Goal: Information Seeking & Learning: Find specific fact

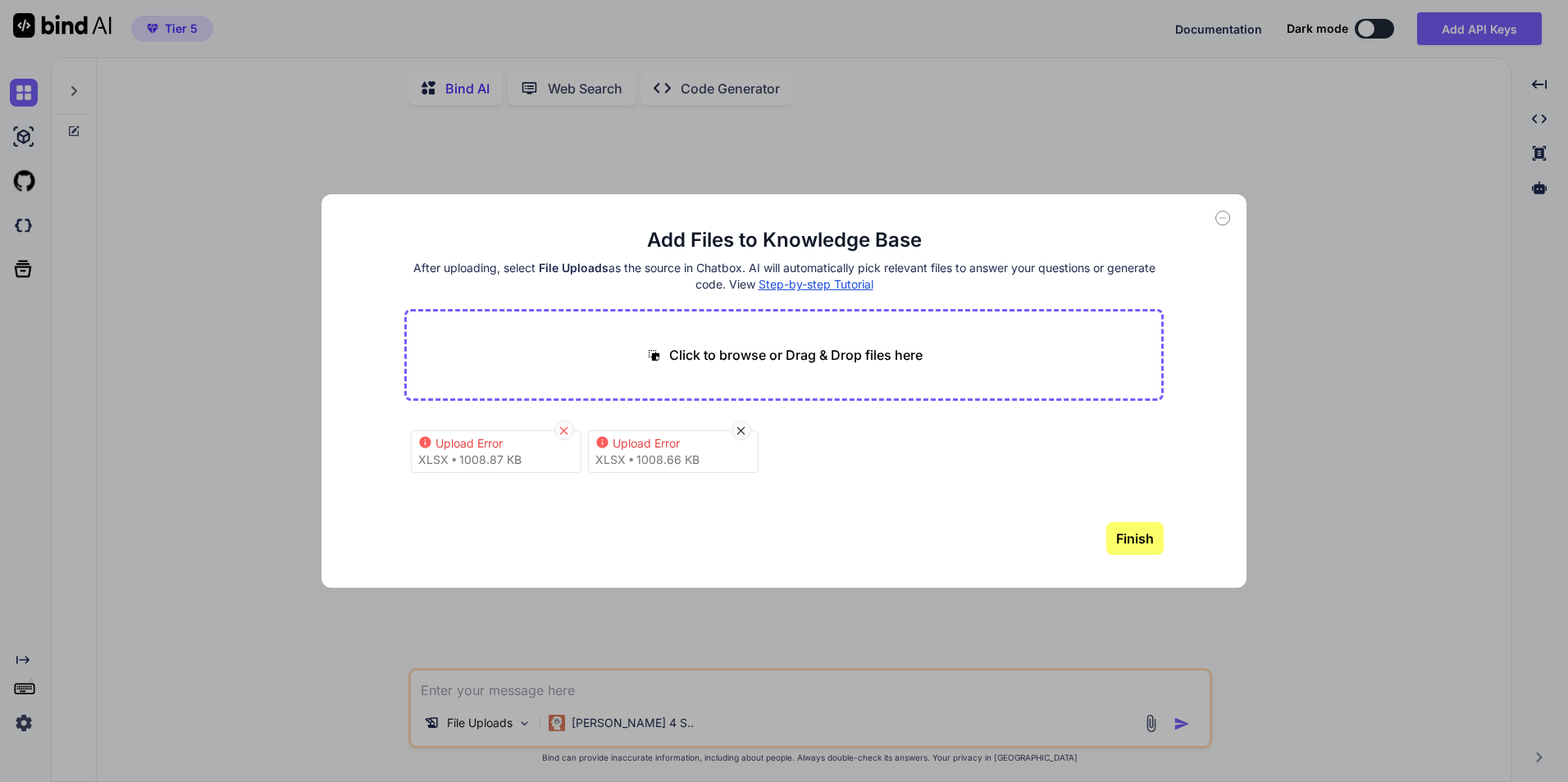
click at [561, 430] on icon at bounding box center [563, 430] width 14 height 14
click at [564, 428] on icon at bounding box center [563, 430] width 14 height 14
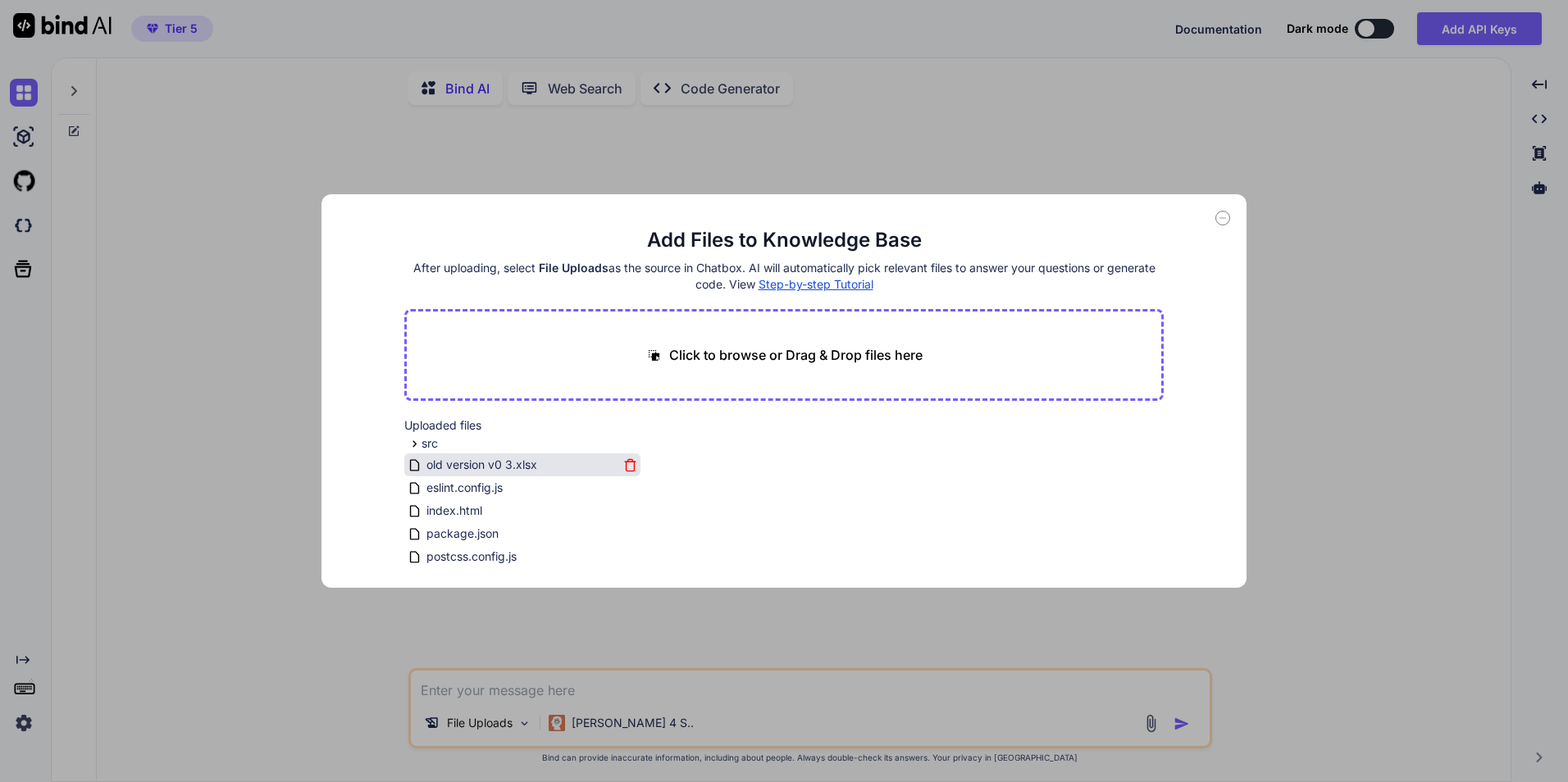
click at [513, 460] on span "old version v0 3.xlsx" at bounding box center [481, 465] width 114 height 20
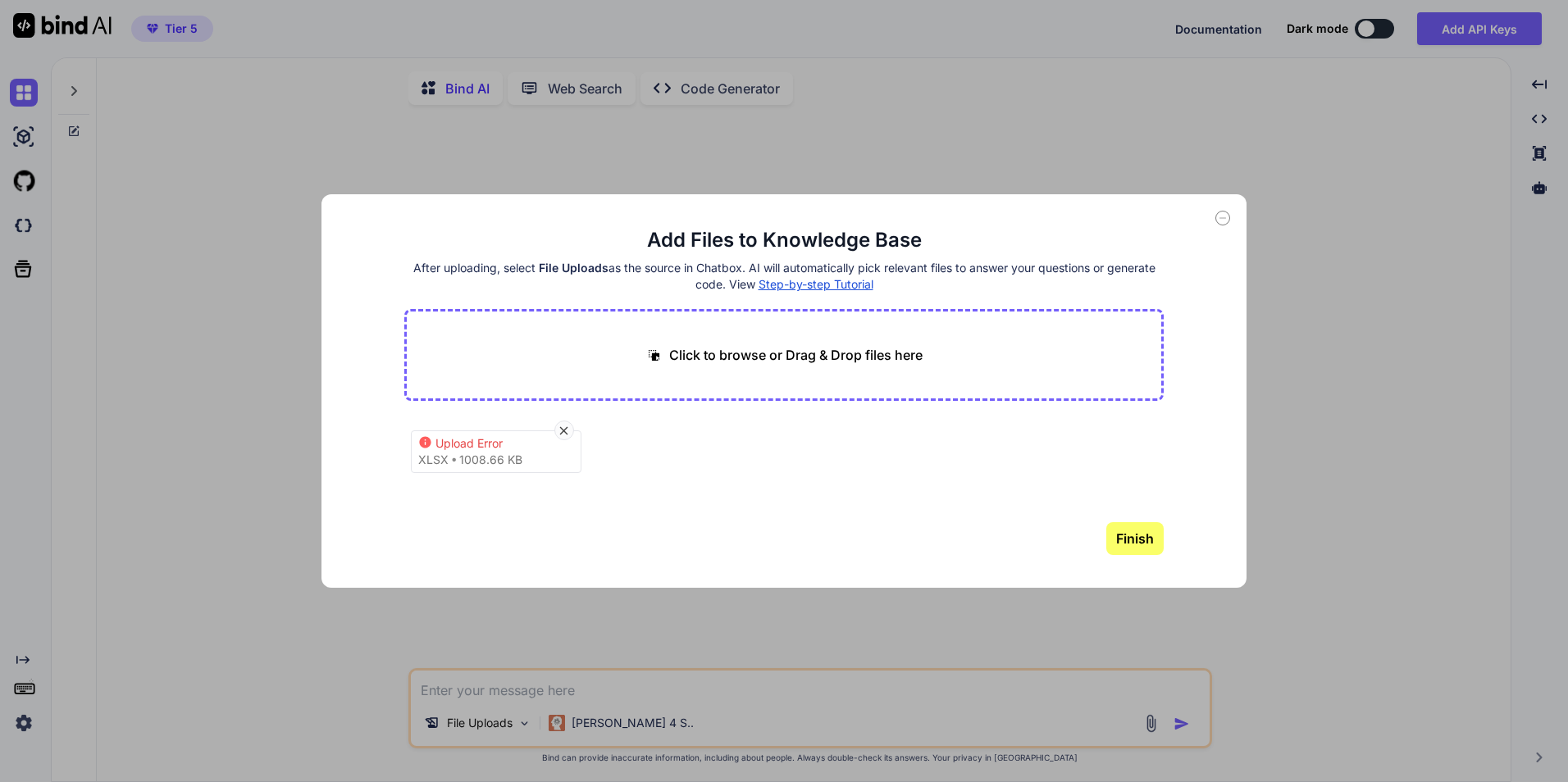
click at [456, 449] on div "Upload Error" at bounding box center [500, 443] width 131 height 16
click at [511, 471] on div "Upload Error xlsx 1008.66 KB" at bounding box center [495, 452] width 171 height 43
click at [421, 444] on icon at bounding box center [425, 442] width 12 height 12
click at [424, 444] on icon at bounding box center [425, 442] width 12 height 12
click at [455, 446] on div "Upload Error" at bounding box center [500, 443] width 131 height 16
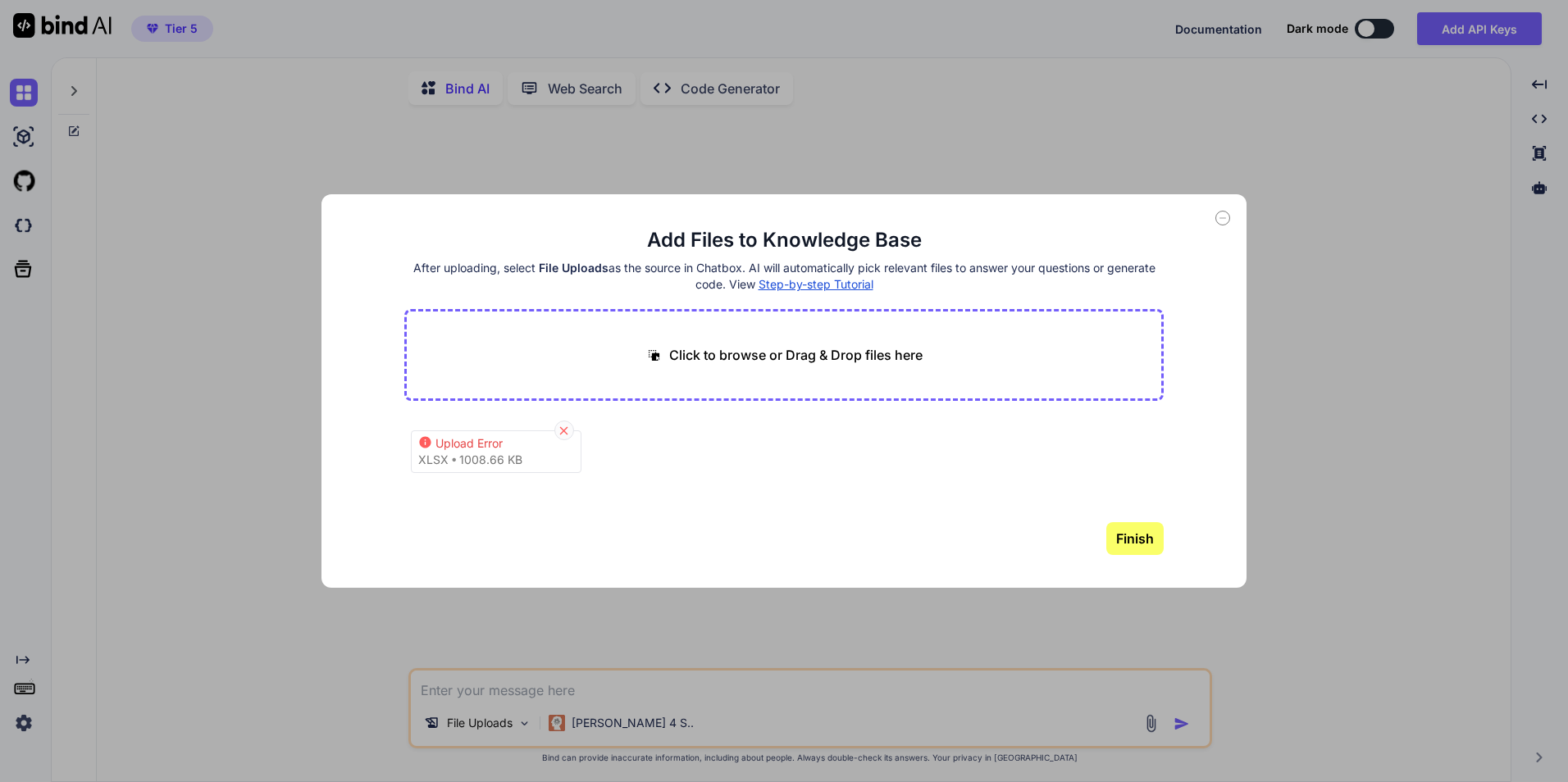
click at [555, 429] on div at bounding box center [564, 430] width 20 height 20
type textarea "x"
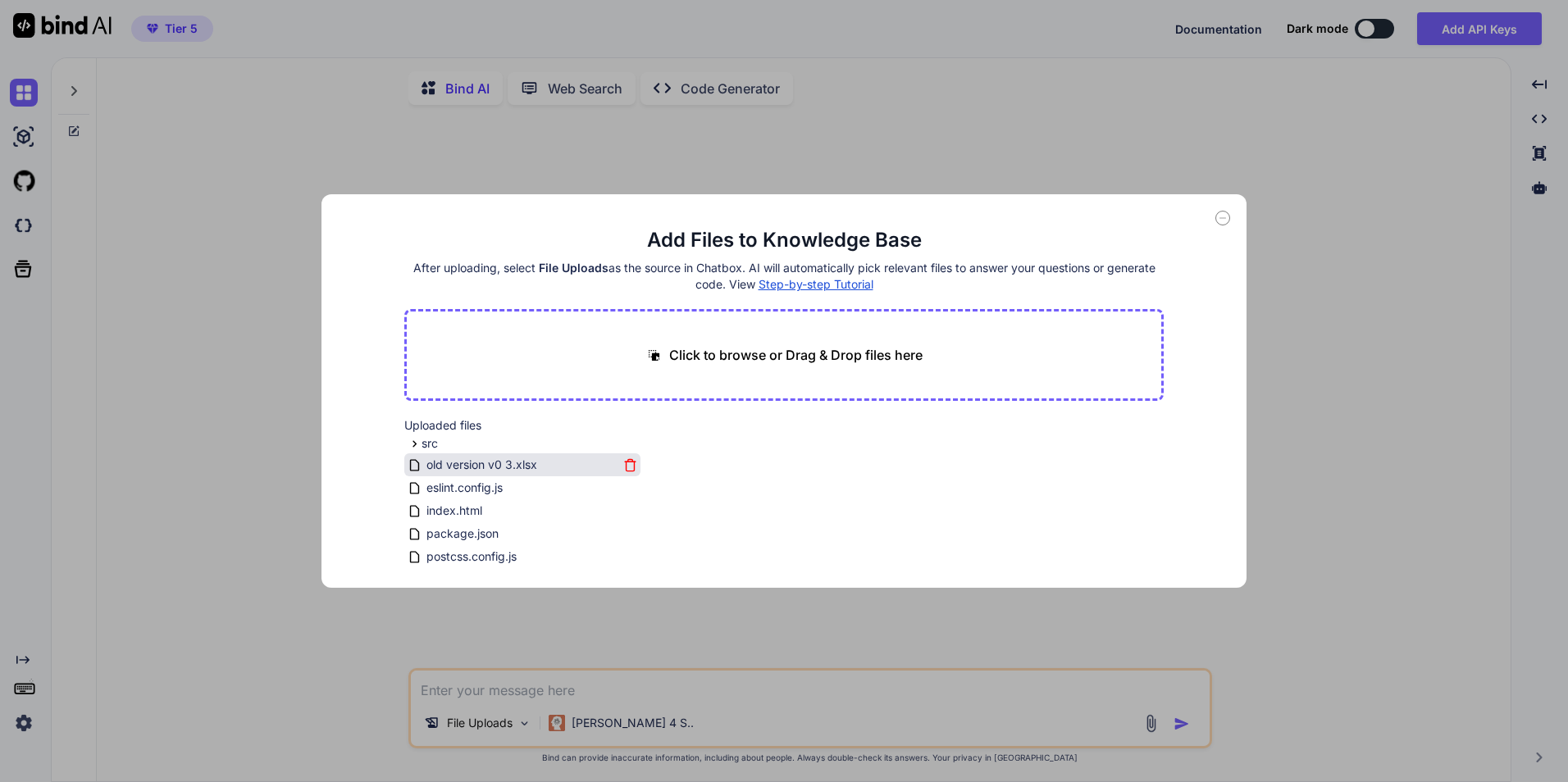
click at [523, 472] on span "old version v0 3.xlsx" at bounding box center [481, 465] width 114 height 20
click at [1224, 215] on icon at bounding box center [1223, 218] width 15 height 15
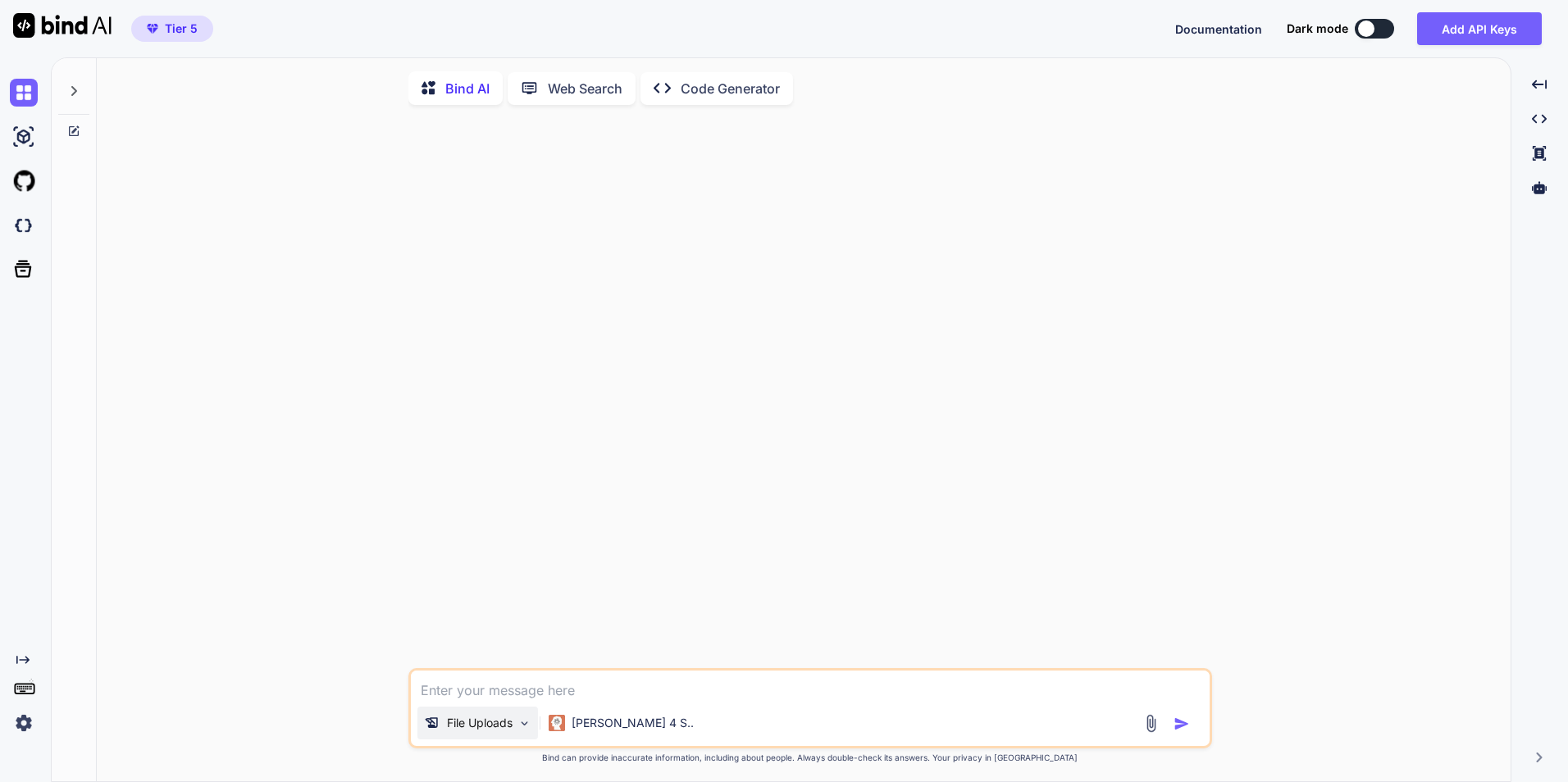
click at [527, 729] on img at bounding box center [524, 723] width 14 height 14
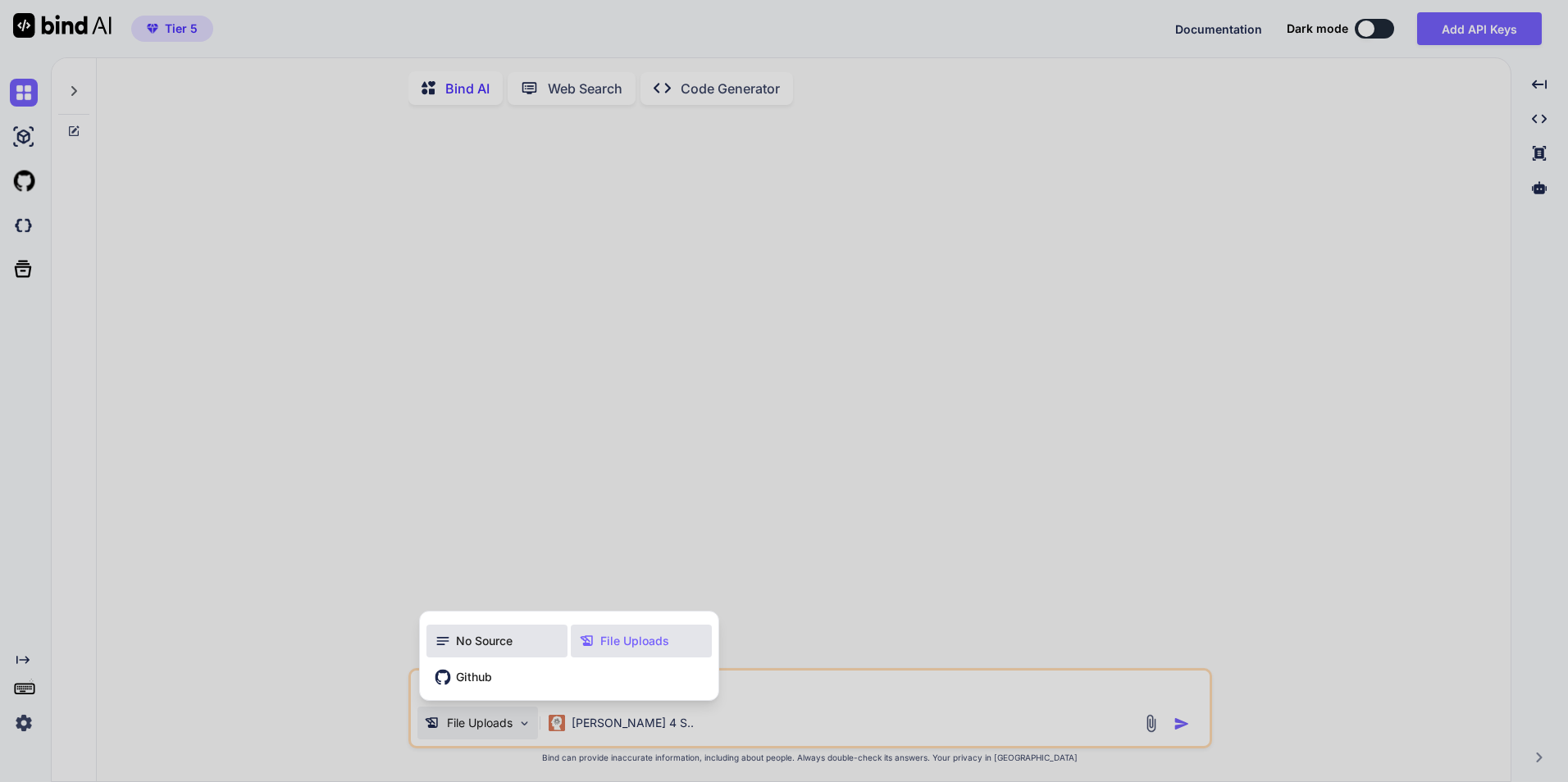
click at [481, 647] on span "No Source" at bounding box center [484, 641] width 57 height 16
type textarea "x"
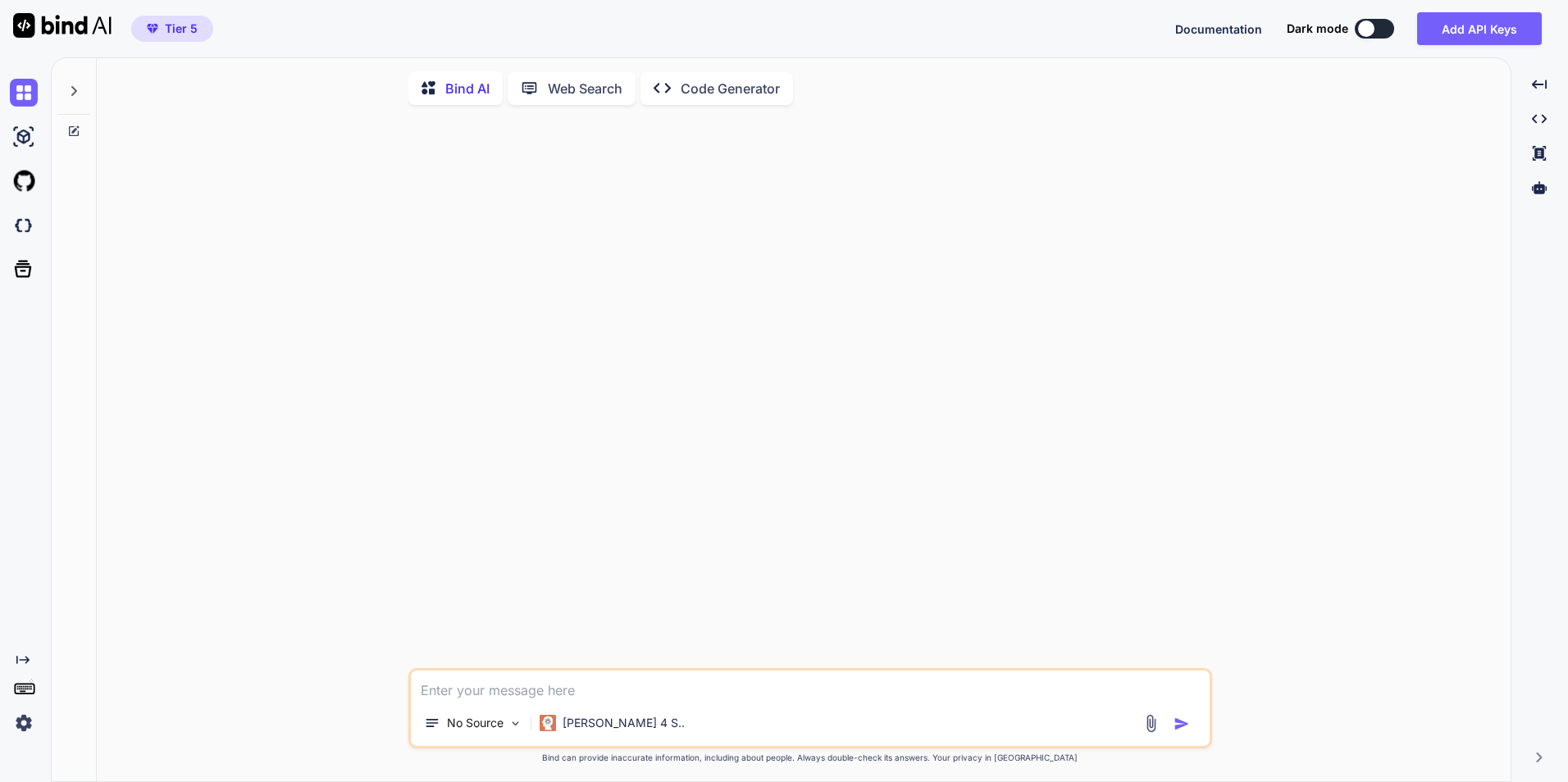
click at [552, 685] on textarea at bounding box center [810, 686] width 799 height 30
type textarea "W"
type textarea "x"
type textarea "Wa"
type textarea "x"
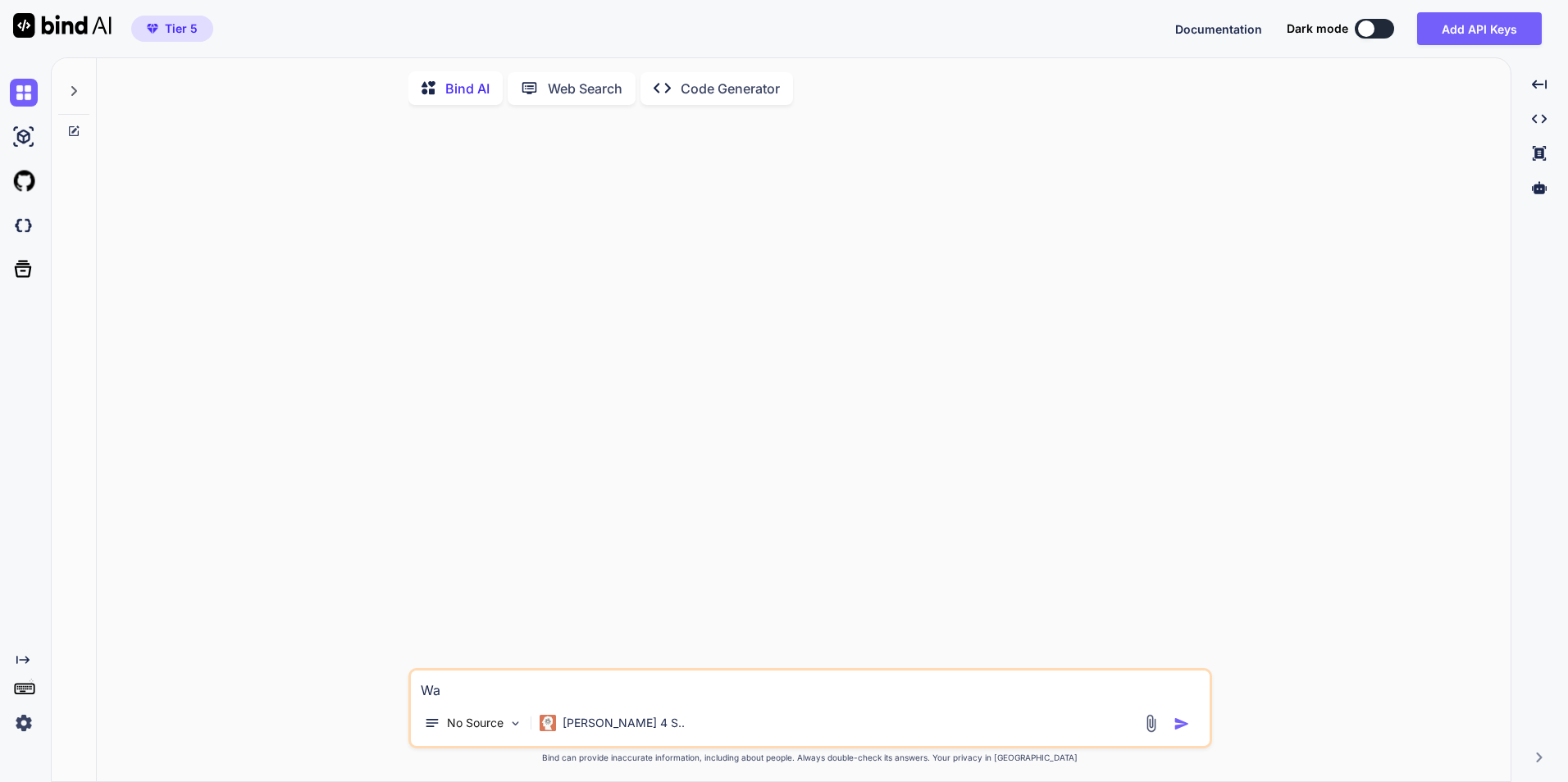
type textarea "Wah"
type textarea "x"
type textarea "Waht"
type textarea "x"
type textarea "Waht"
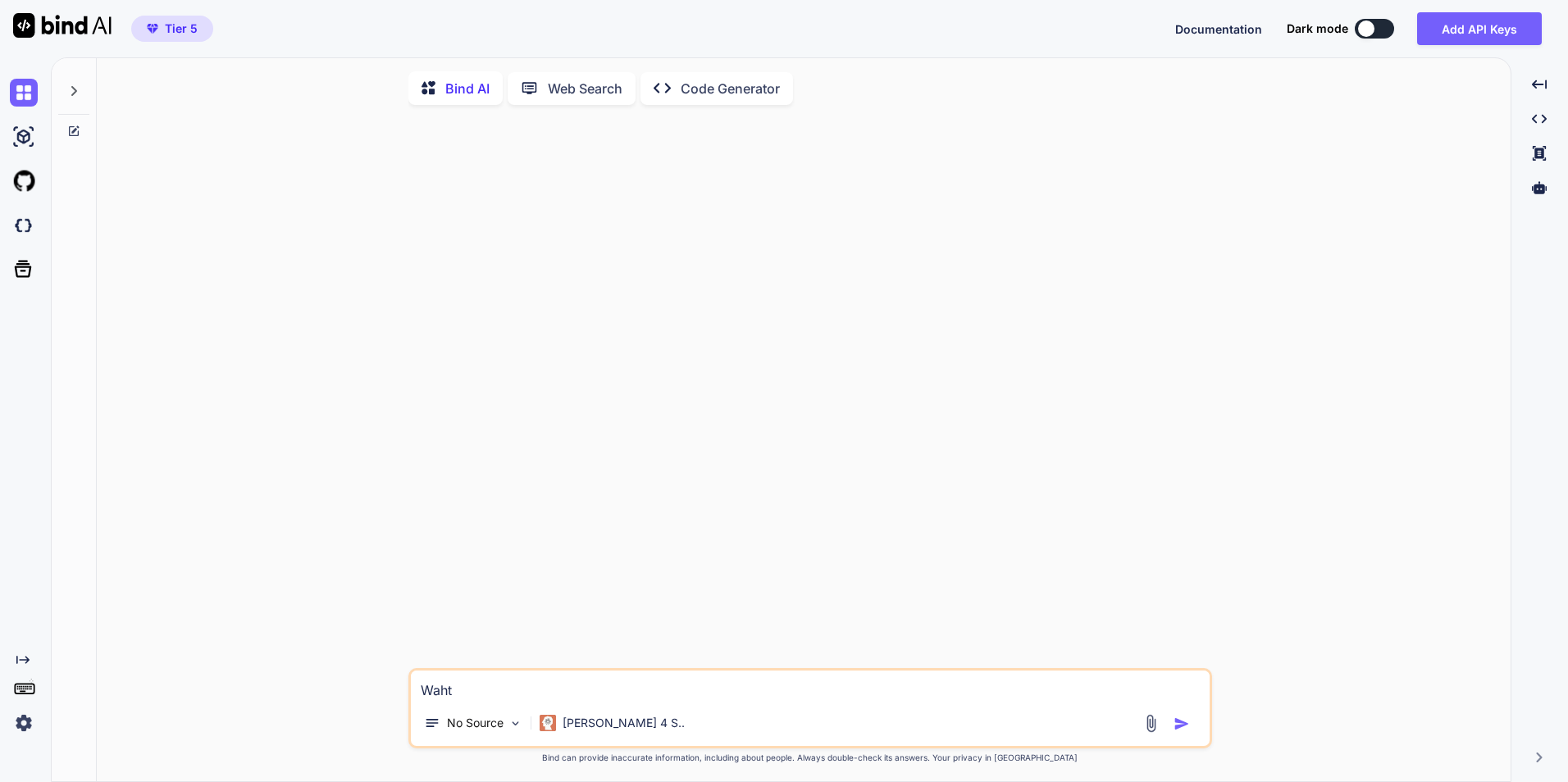
type textarea "x"
type textarea "Waht i"
type textarea "x"
type textarea "Waht is"
type textarea "x"
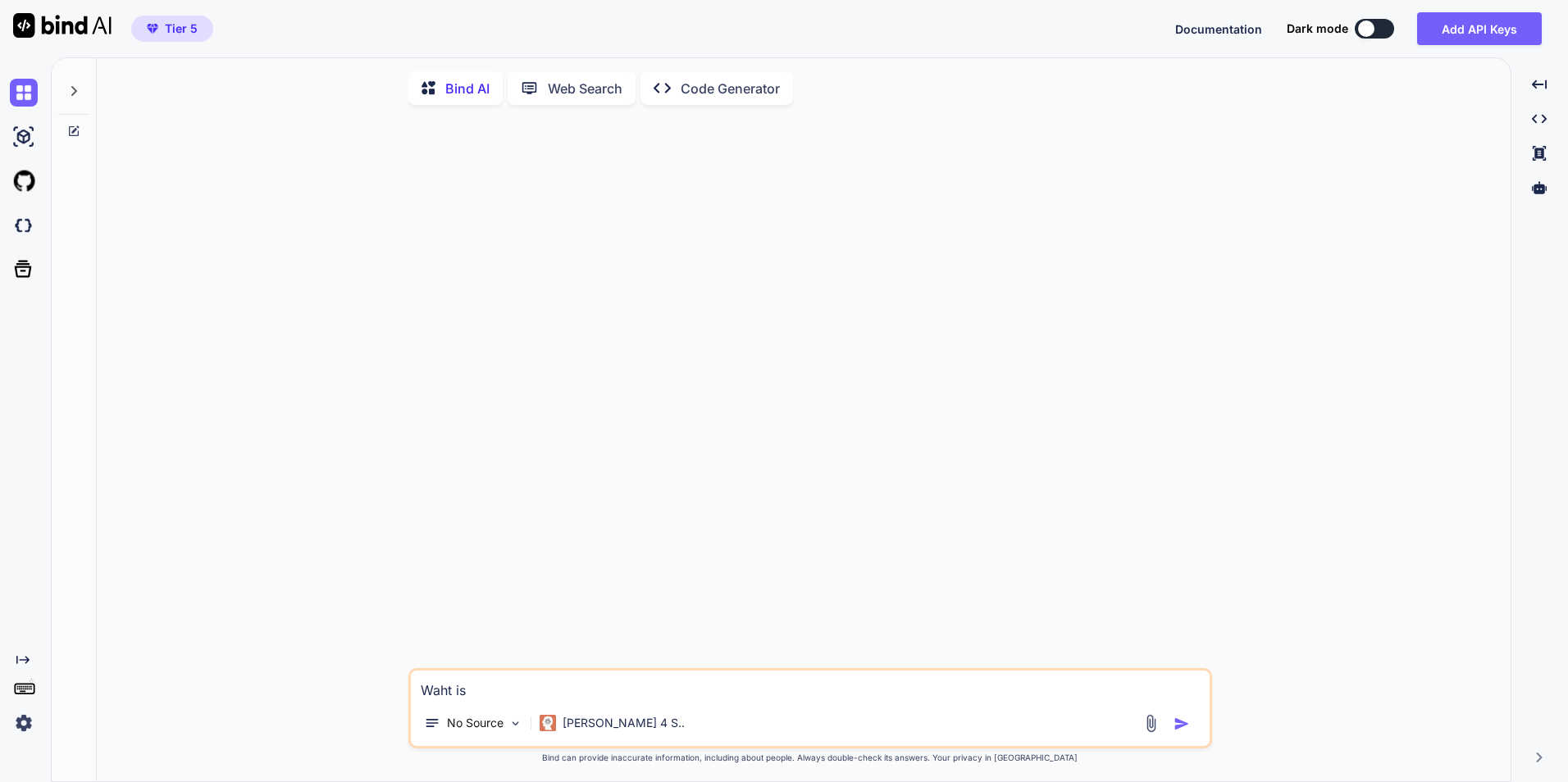
type textarea "Waht i"
type textarea "x"
type textarea "Waht"
type textarea "x"
type textarea "Waht"
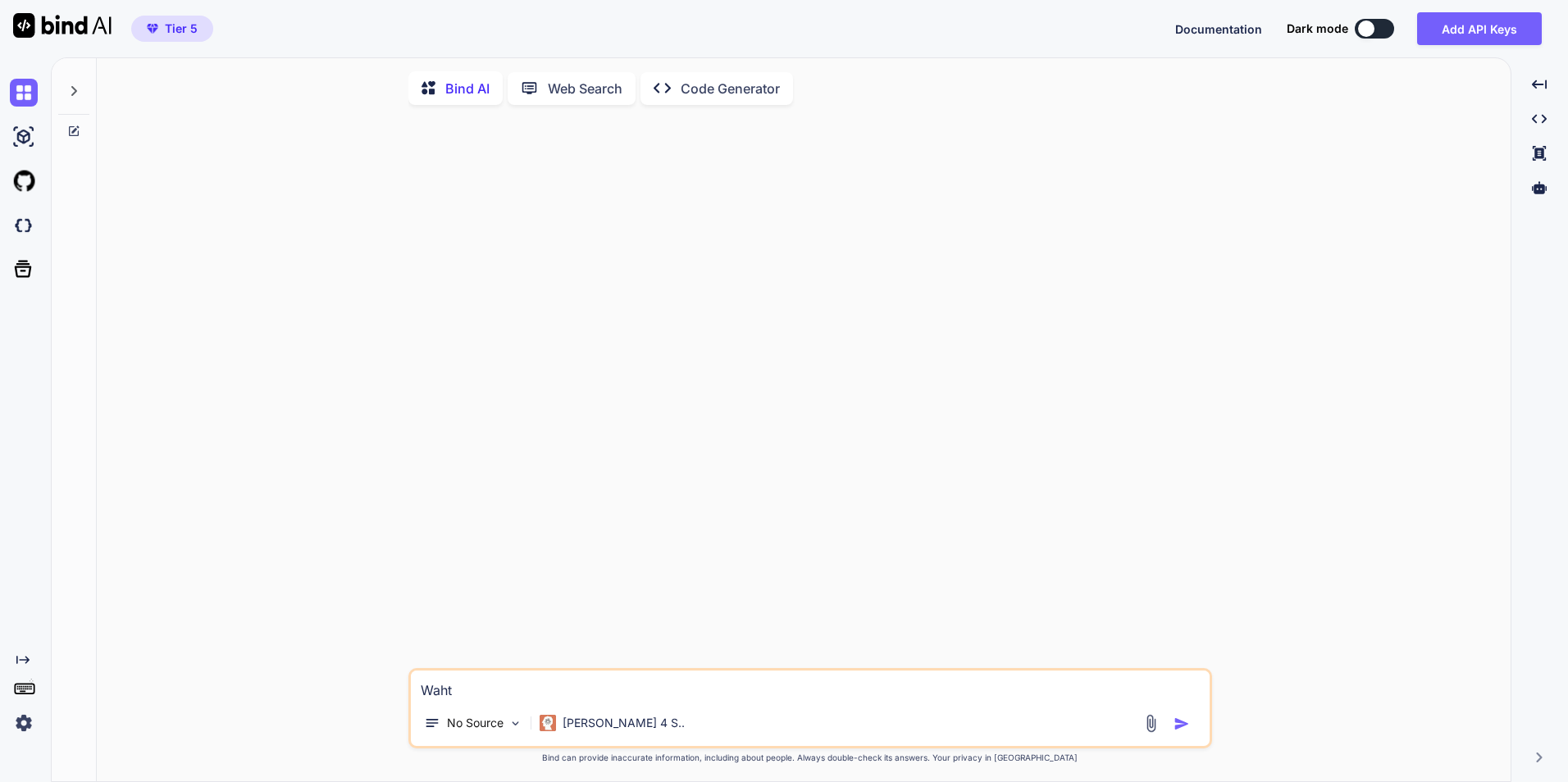
type textarea "x"
type textarea "Wah"
type textarea "x"
type textarea "Wa"
type textarea "x"
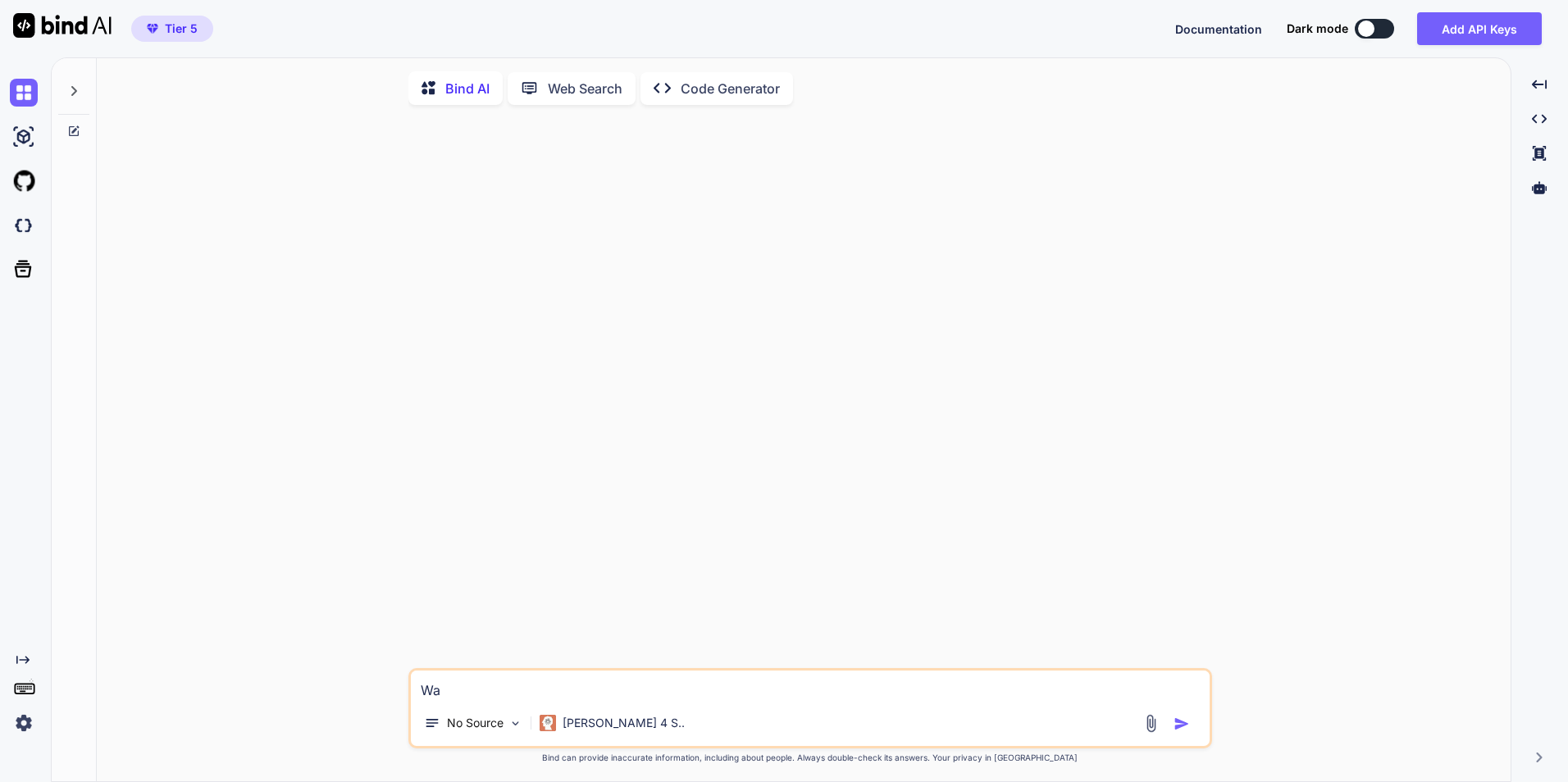
type textarea "W"
type textarea "x"
type textarea "Wj"
type textarea "x"
type textarea "Wja"
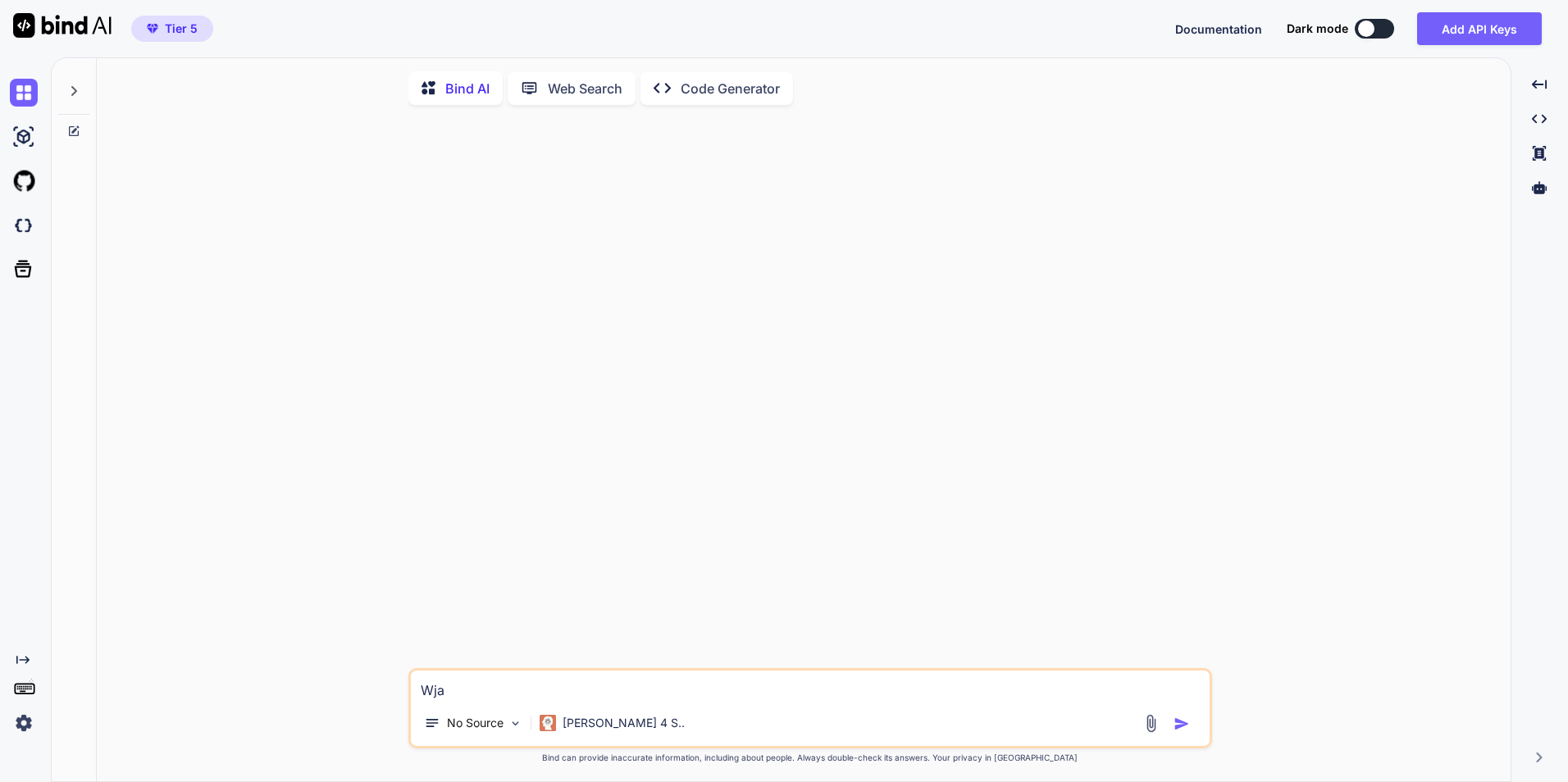
type textarea "x"
type textarea "Wj"
type textarea "x"
type textarea "W"
type textarea "x"
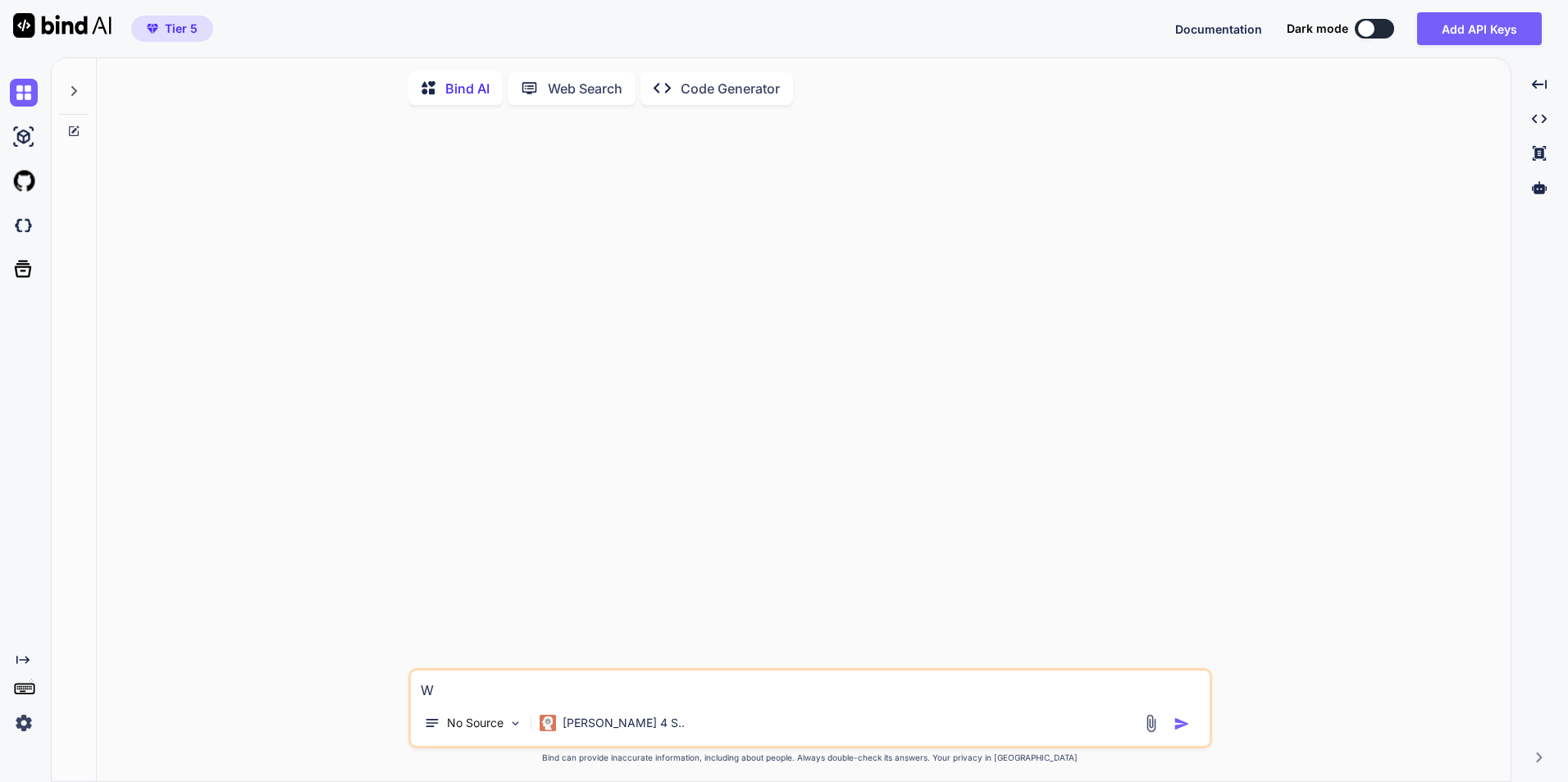
type textarea "x"
type textarea "P"
type textarea "x"
type textarea "Pl"
type textarea "x"
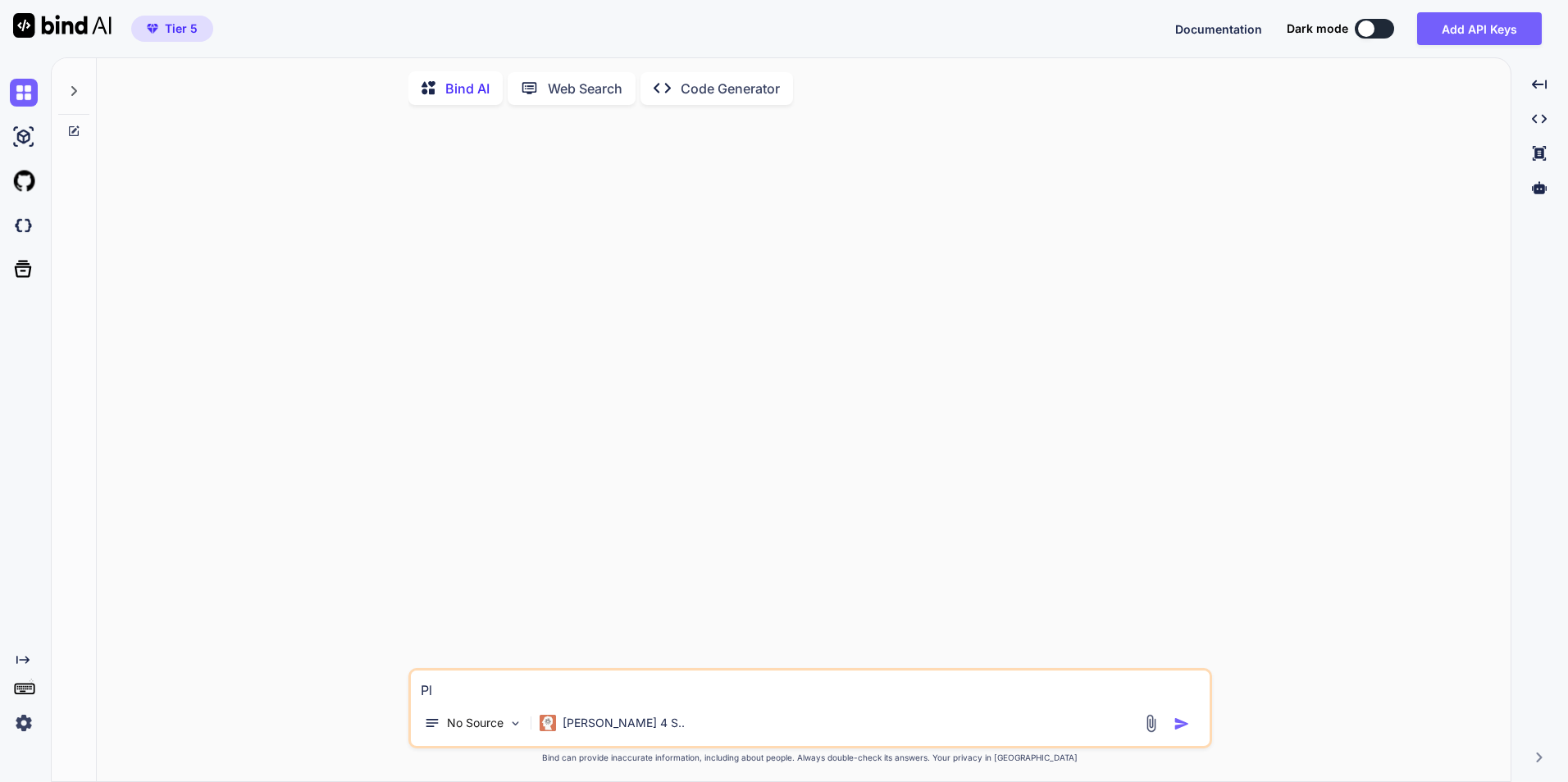
type textarea "Ple"
type textarea "x"
type textarea "Plesa"
type textarea "x"
type textarea "Plesae"
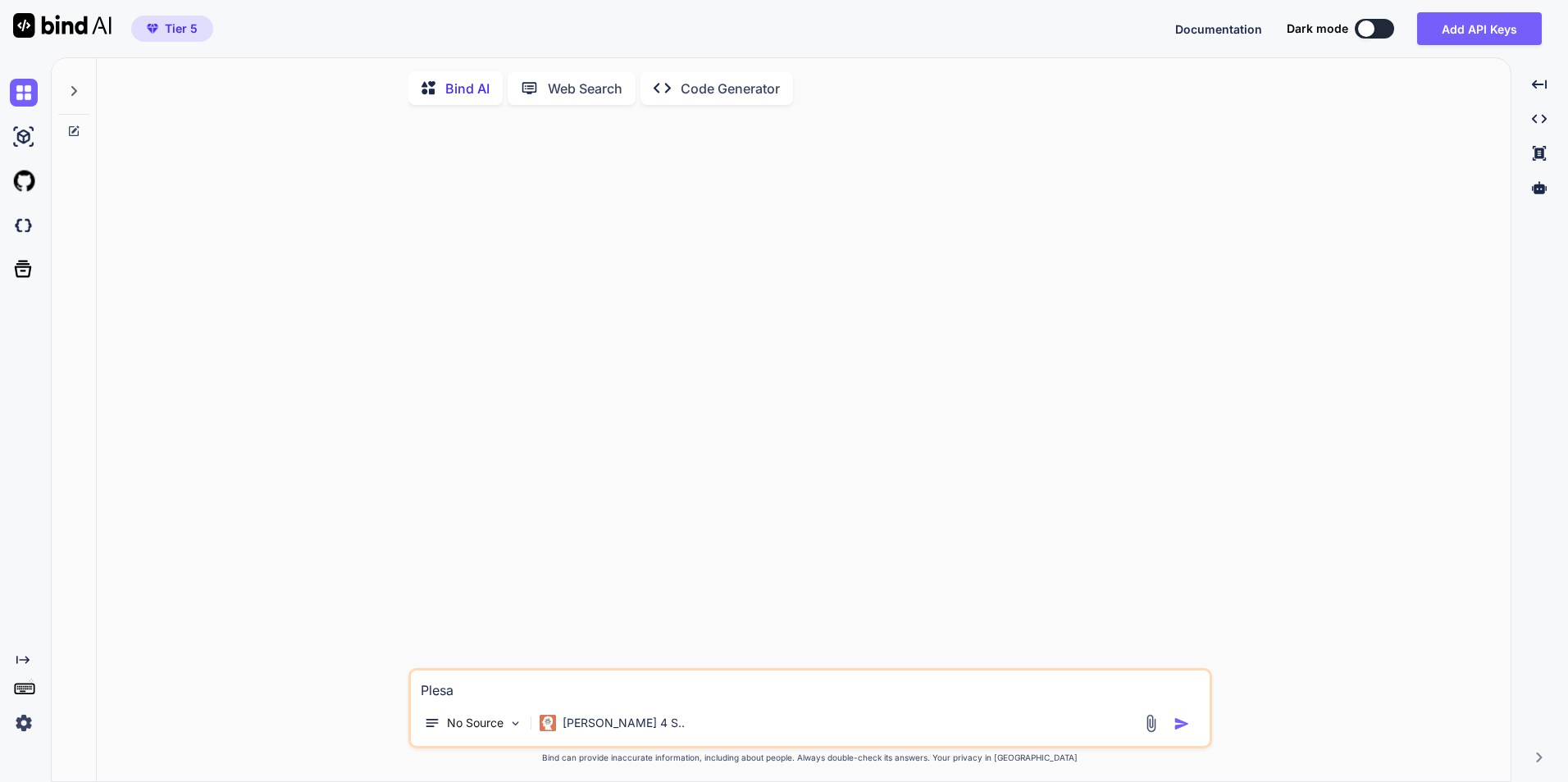
type textarea "x"
type textarea "Plesae"
type textarea "x"
type textarea "Plesae f"
type textarea "x"
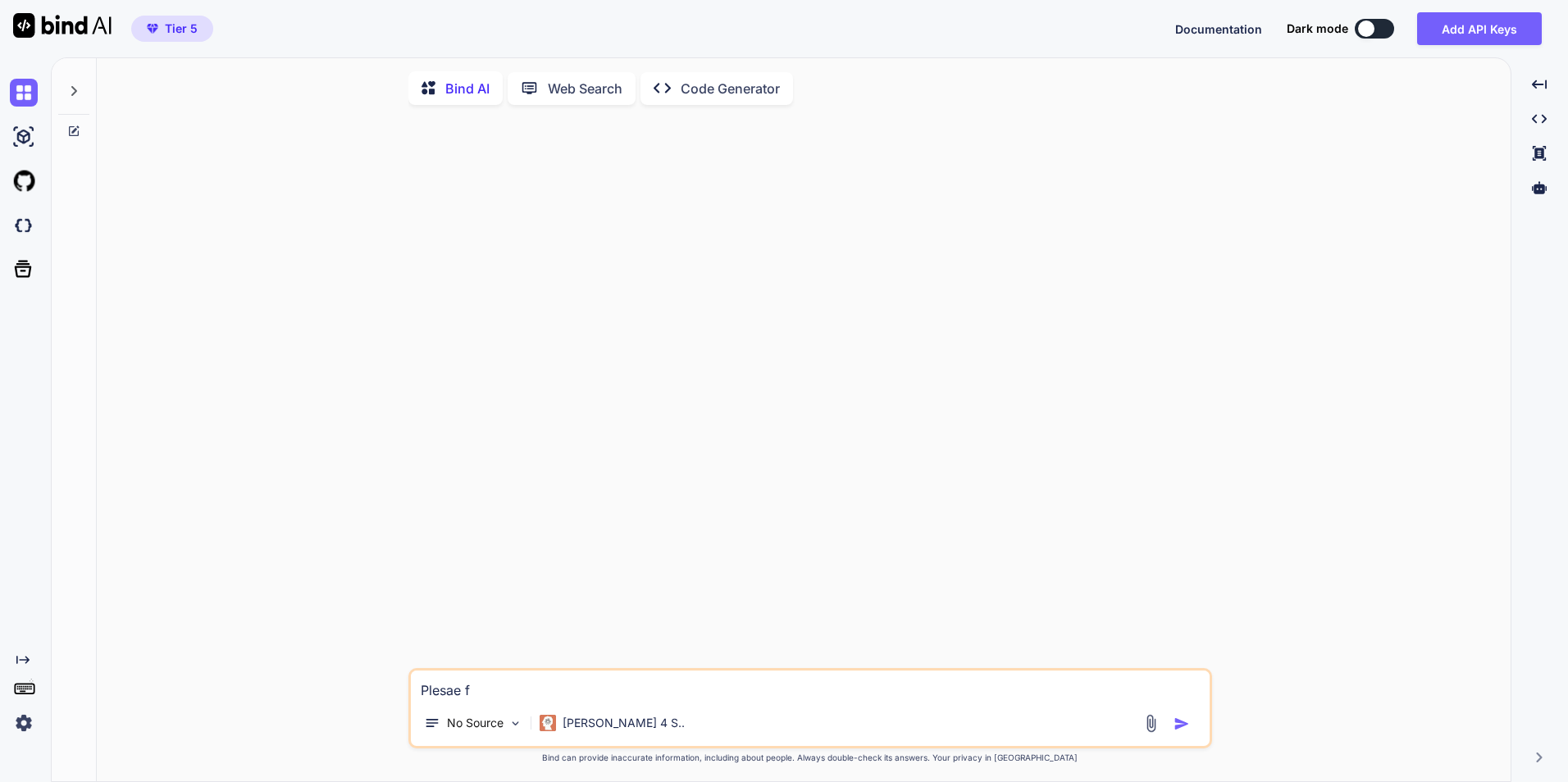
type textarea "Plesae"
type textarea "x"
type textarea "Plesae"
type textarea "x"
type textarea "Plesa"
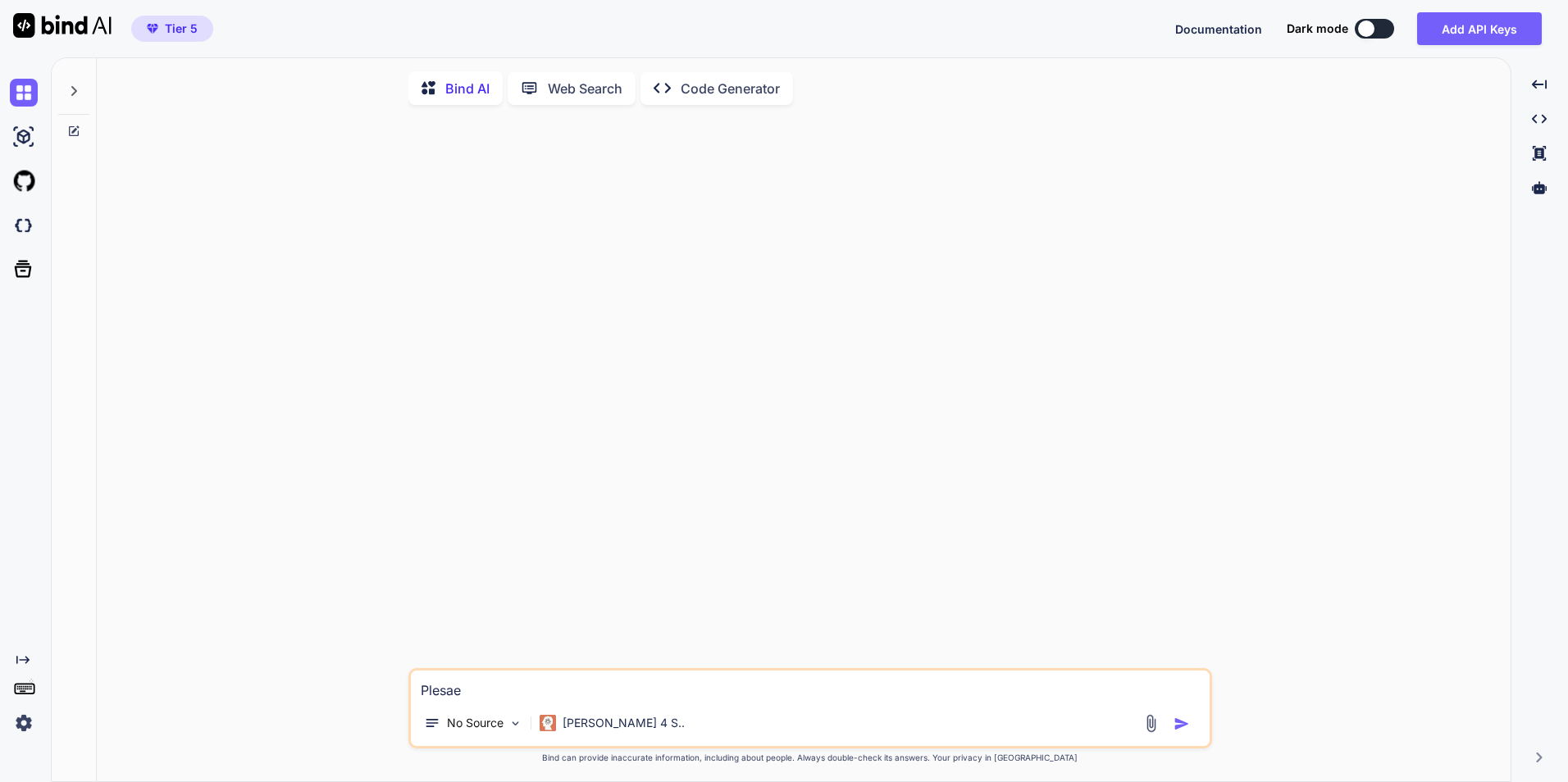
type textarea "x"
type textarea "Ples"
type textarea "x"
type textarea "Ple"
type textarea "x"
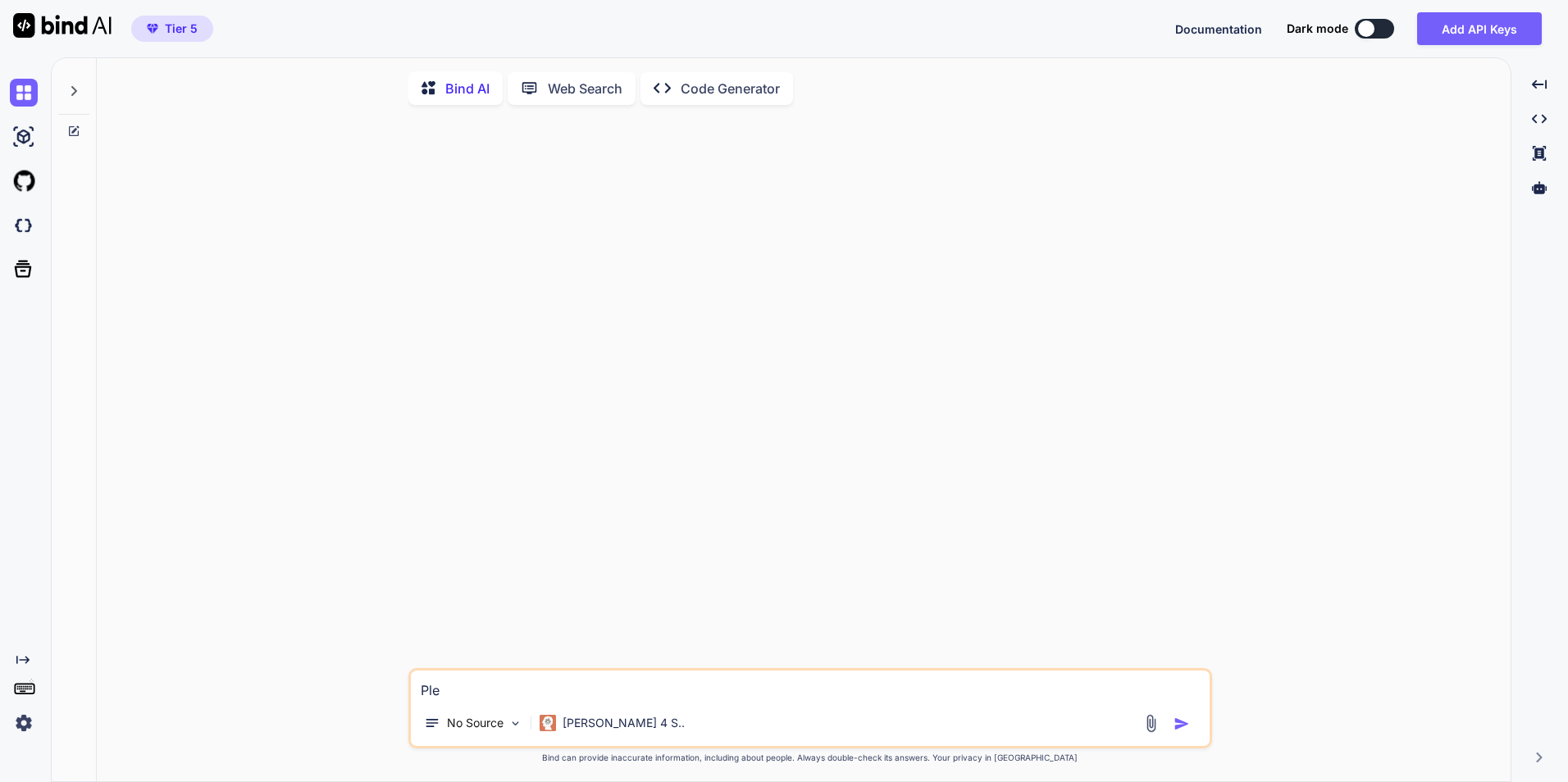
type textarea "Plea"
type textarea "x"
type textarea "Pleas"
type textarea "x"
type textarea "Please"
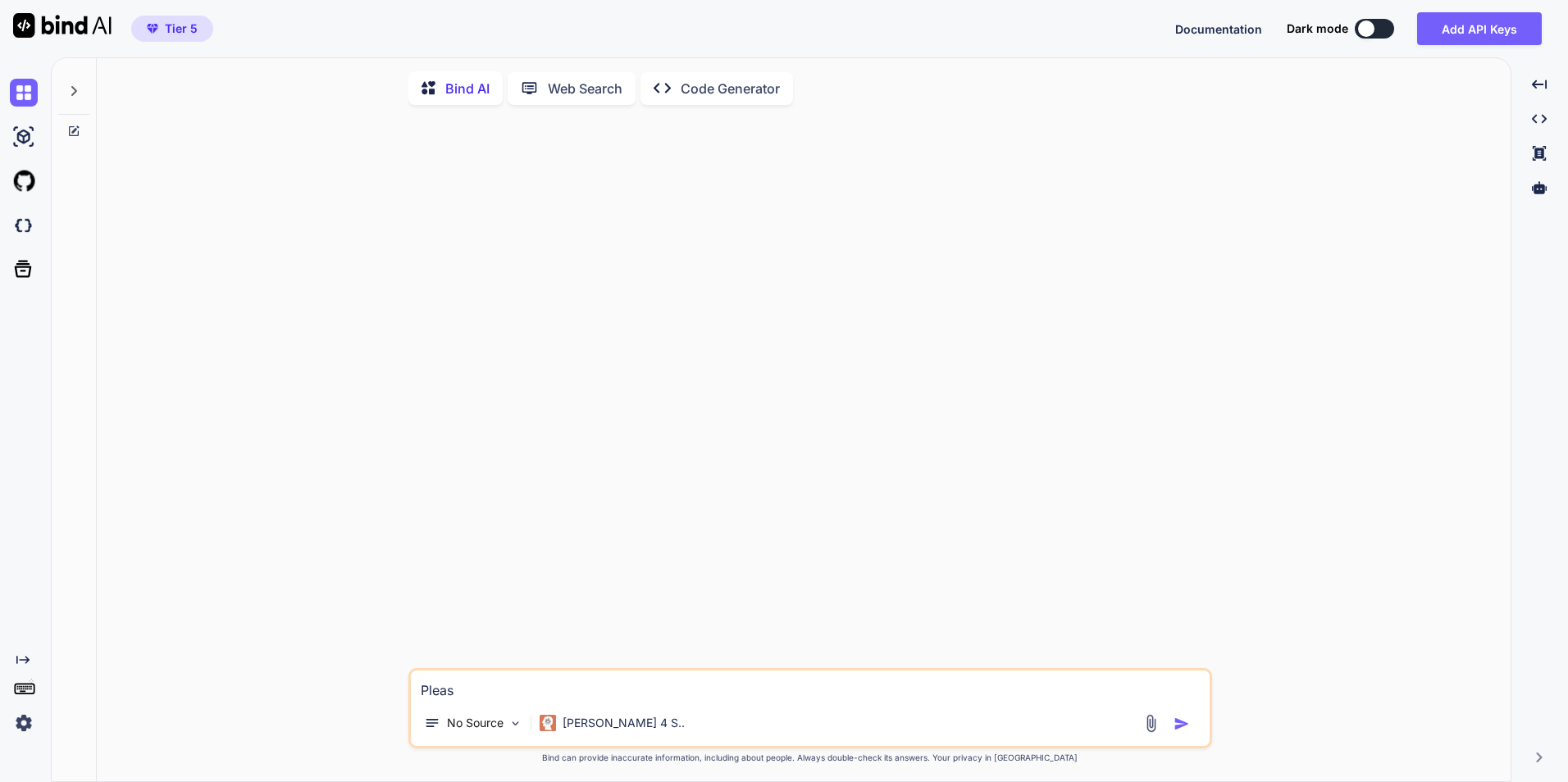
type textarea "x"
type textarea "Please"
type textarea "x"
type textarea "Please f"
type textarea "x"
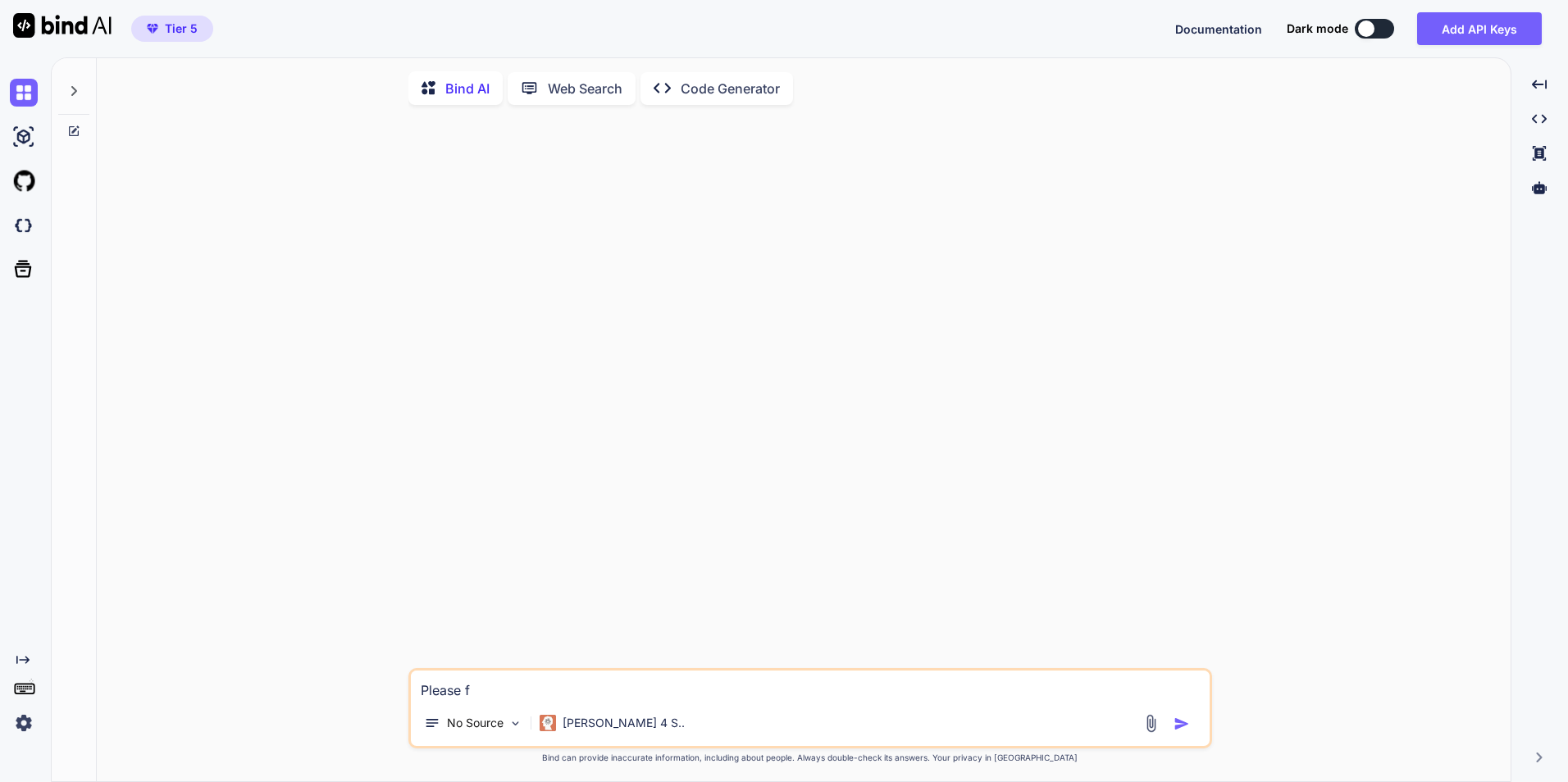
type textarea "Please fu"
type textarea "x"
type textarea "Please fun"
type textarea "x"
type textarea "Please fund"
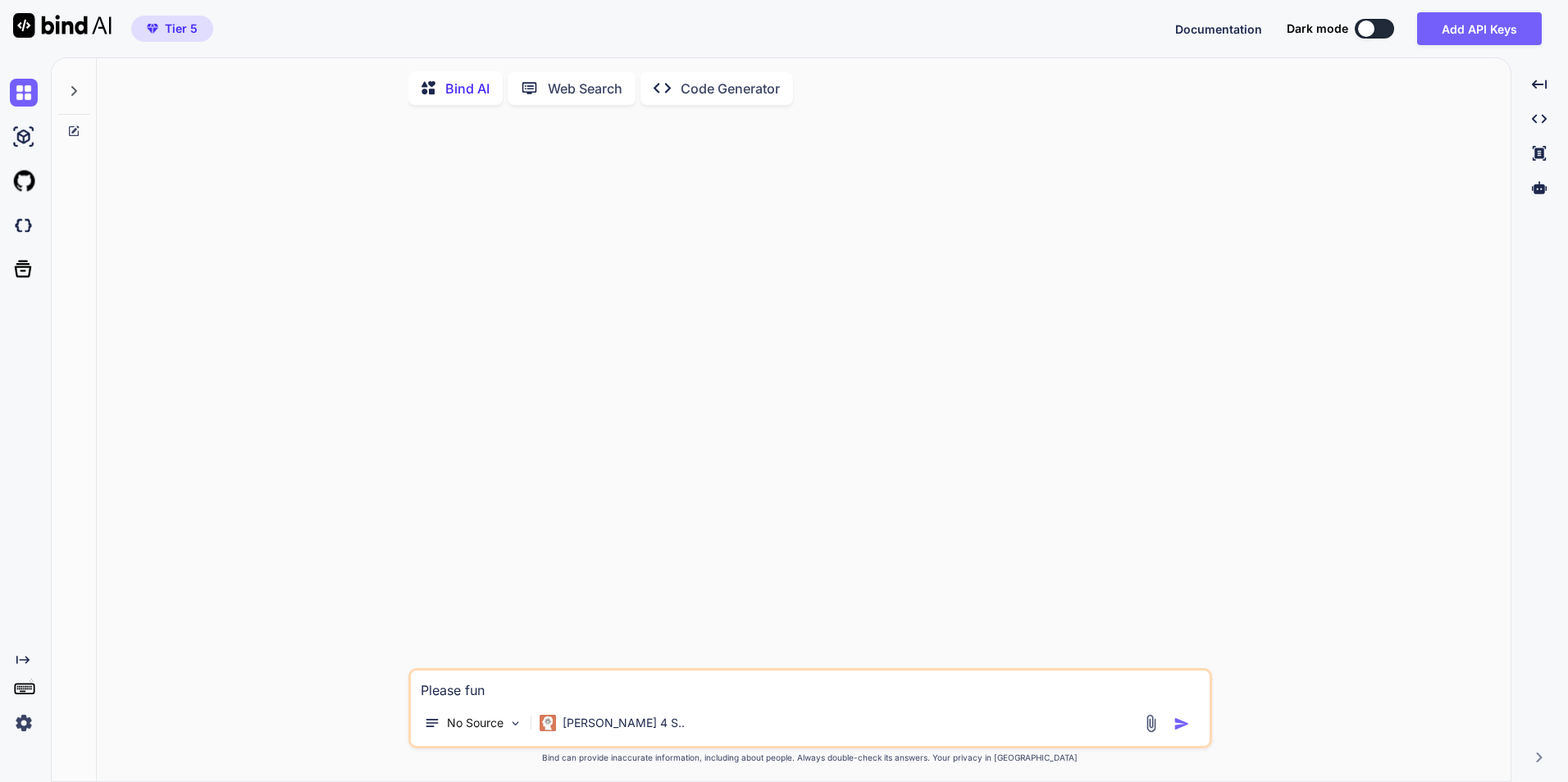
type textarea "x"
type textarea "Please fund"
type textarea "x"
type textarea "Please fund"
type textarea "x"
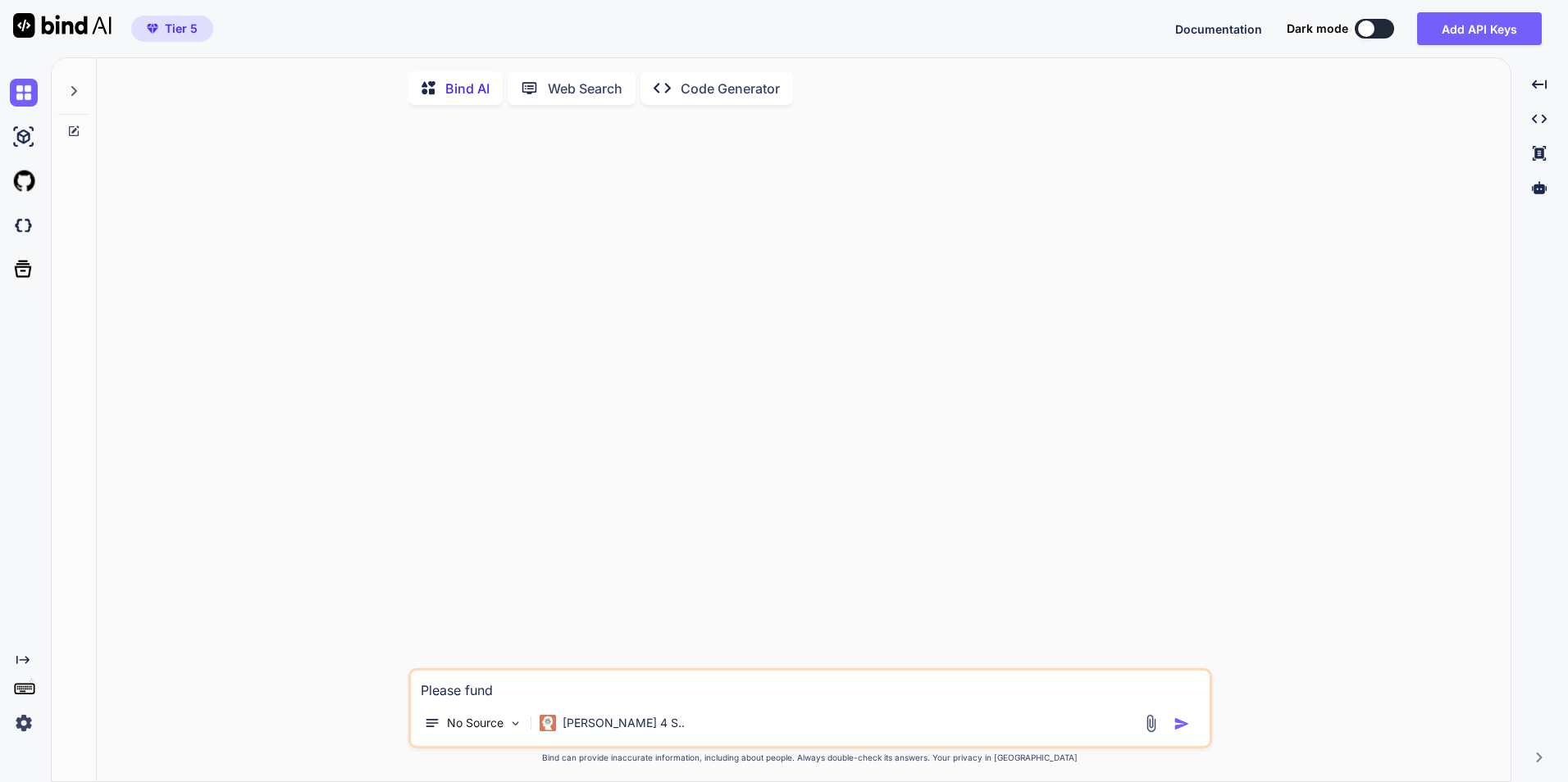
type textarea "Please fun"
type textarea "x"
type textarea "Please fu"
type textarea "x"
type textarea "Please f"
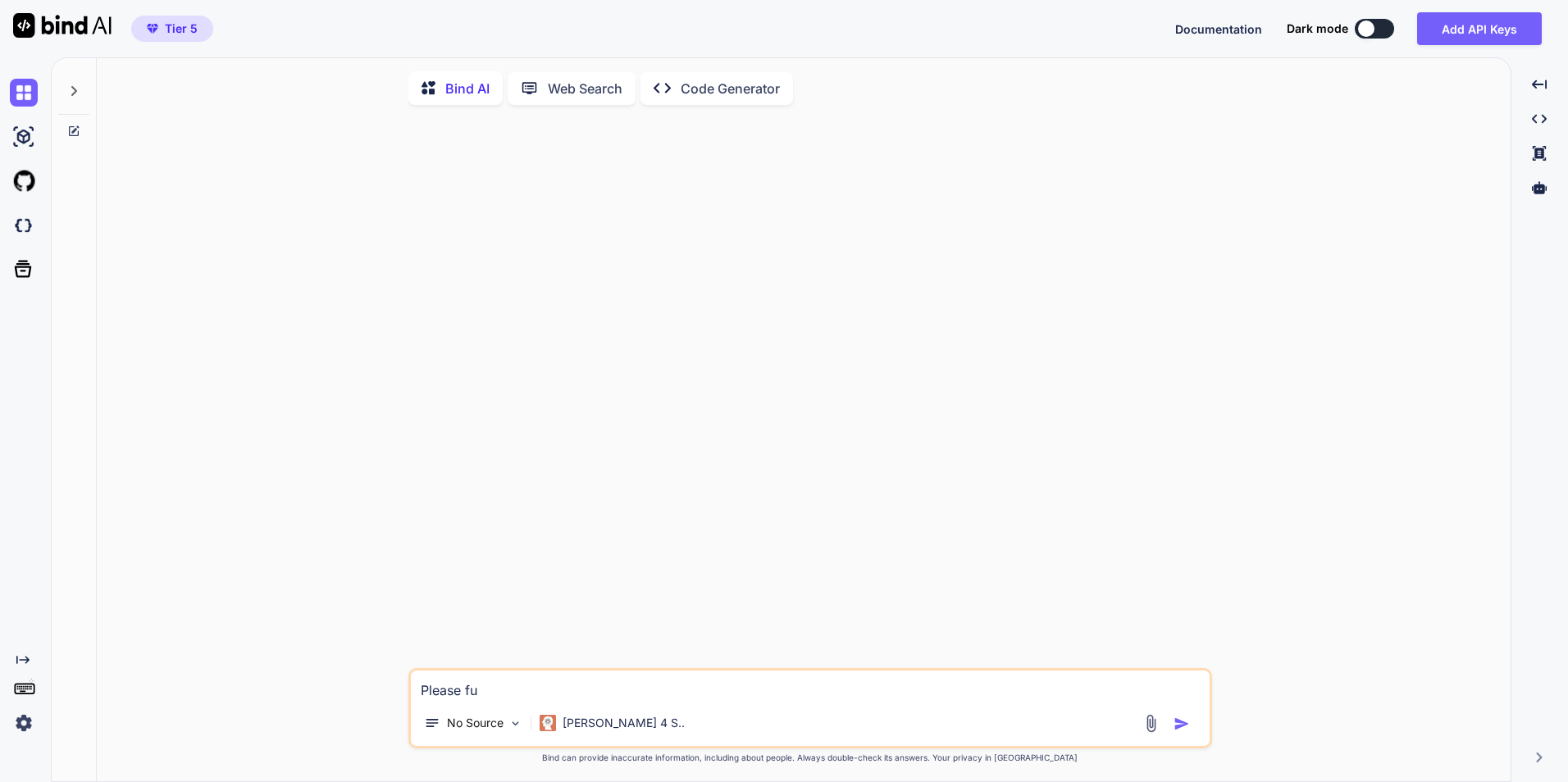
type textarea "x"
type textarea "Please fi"
type textarea "x"
type textarea "Please fid"
type textarea "x"
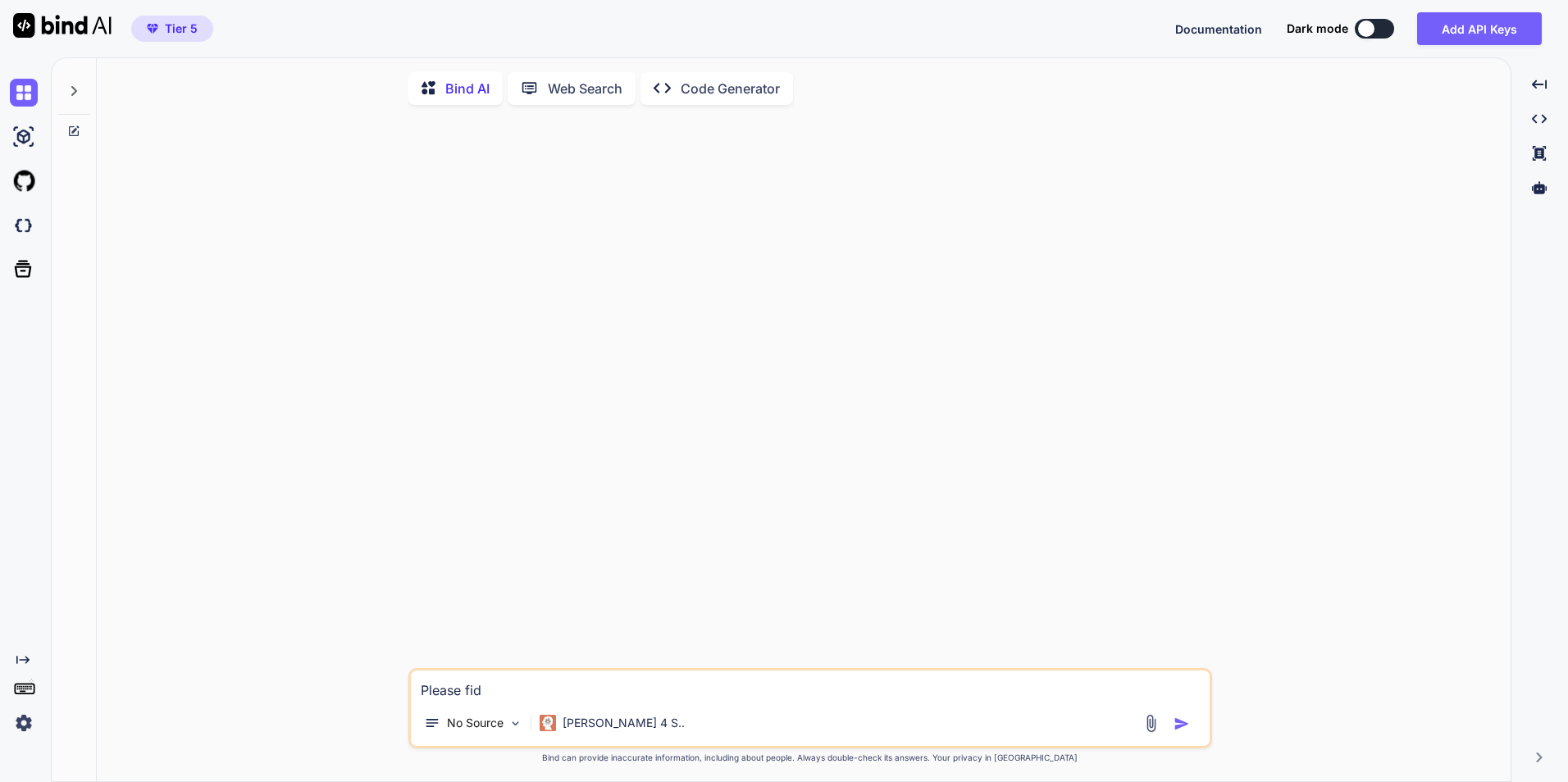
type textarea "Please fid´n"
type textarea "x"
type textarea "Please fid´"
type textarea "x"
type textarea "Please fid"
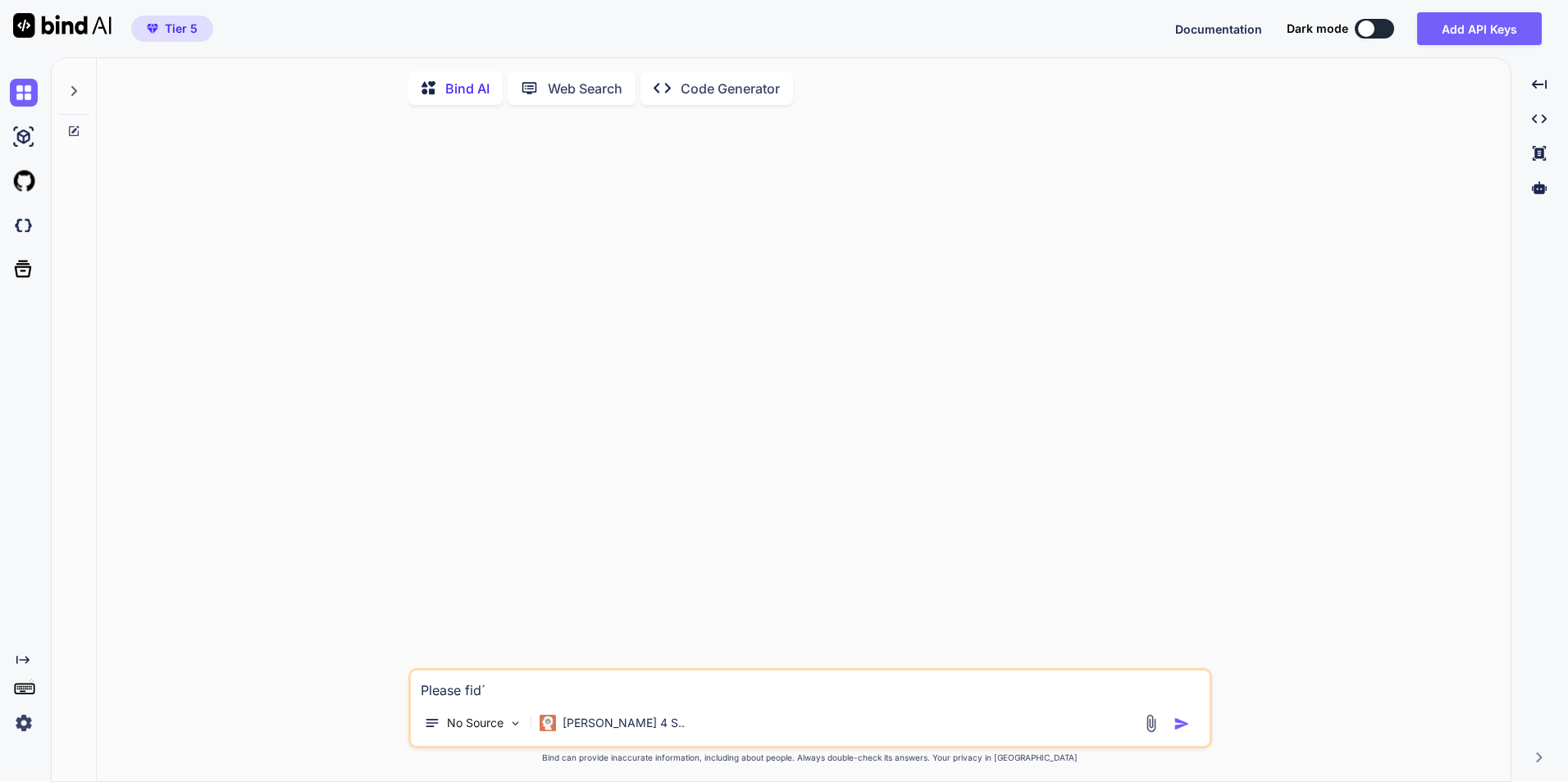
type textarea "x"
type textarea "Please fi"
type textarea "x"
type textarea "Please fin"
type textarea "x"
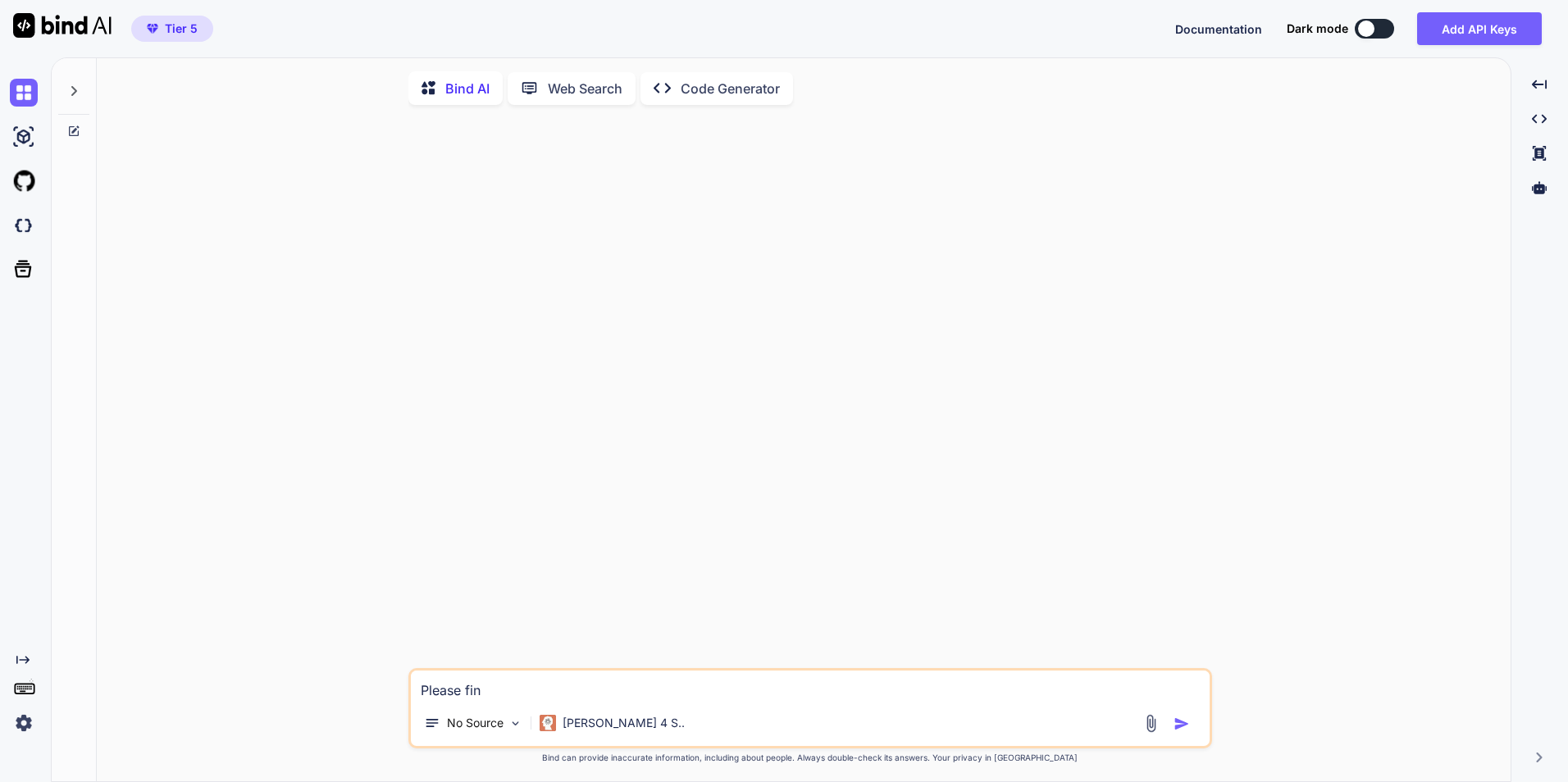
type textarea "Please find"
type textarea "x"
type textarea "Please find"
type textarea "x"
type textarea "Please find t"
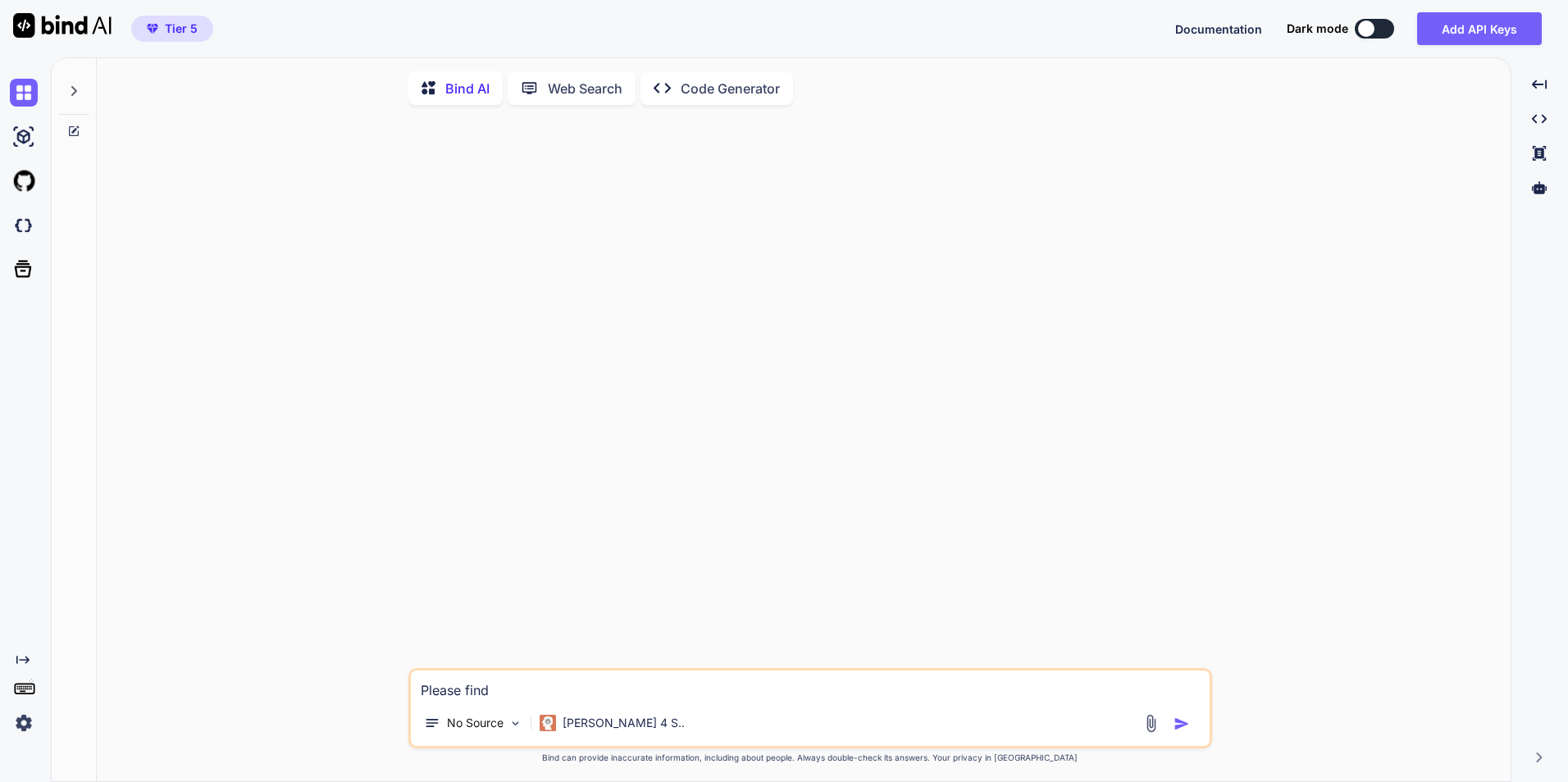
type textarea "x"
type textarea "Please find th"
type textarea "x"
type textarea "Please find the"
type textarea "x"
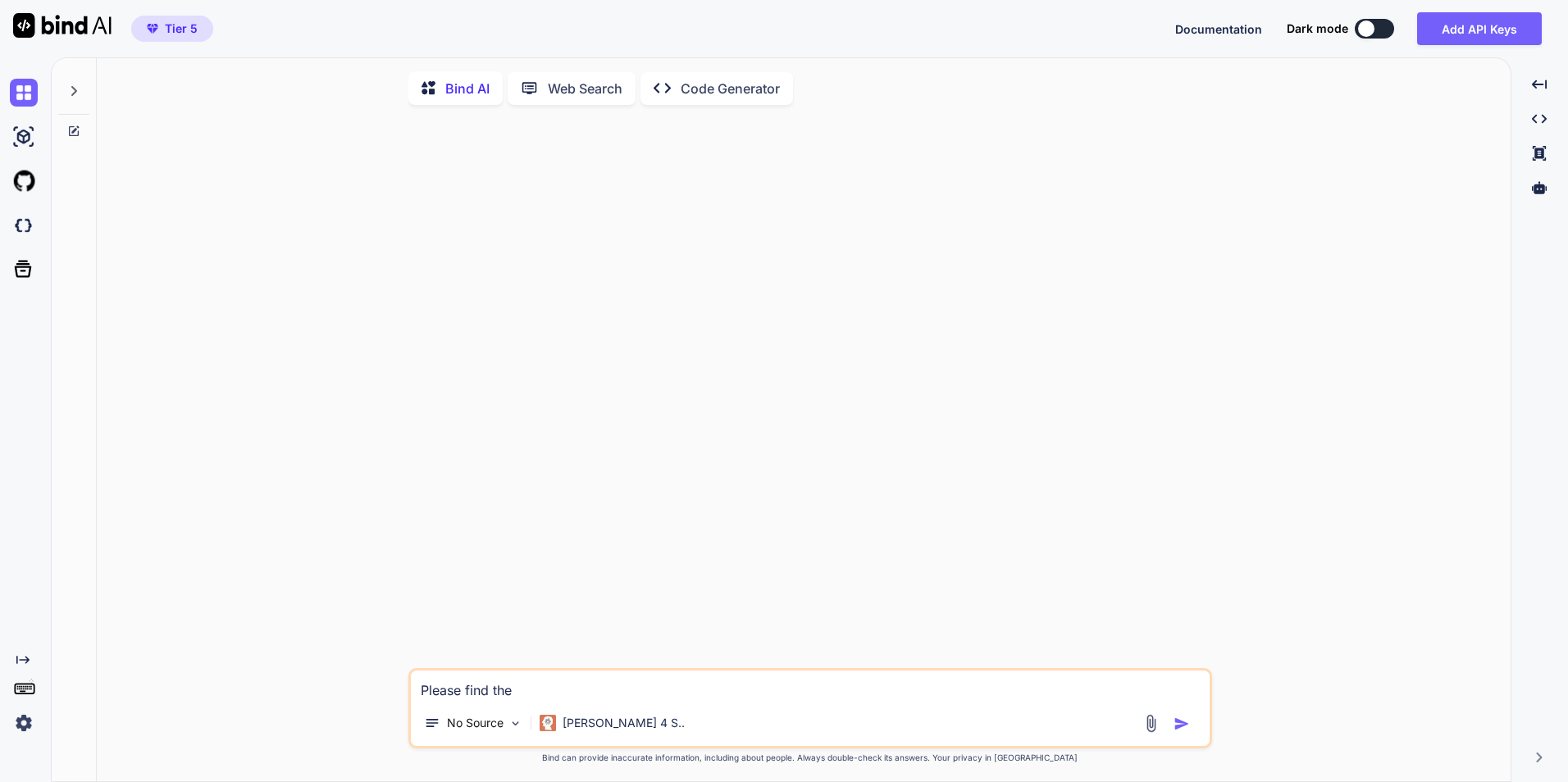
type textarea "Please find the"
type textarea "x"
type textarea "Please find the d"
type textarea "x"
type textarea "Please find the di"
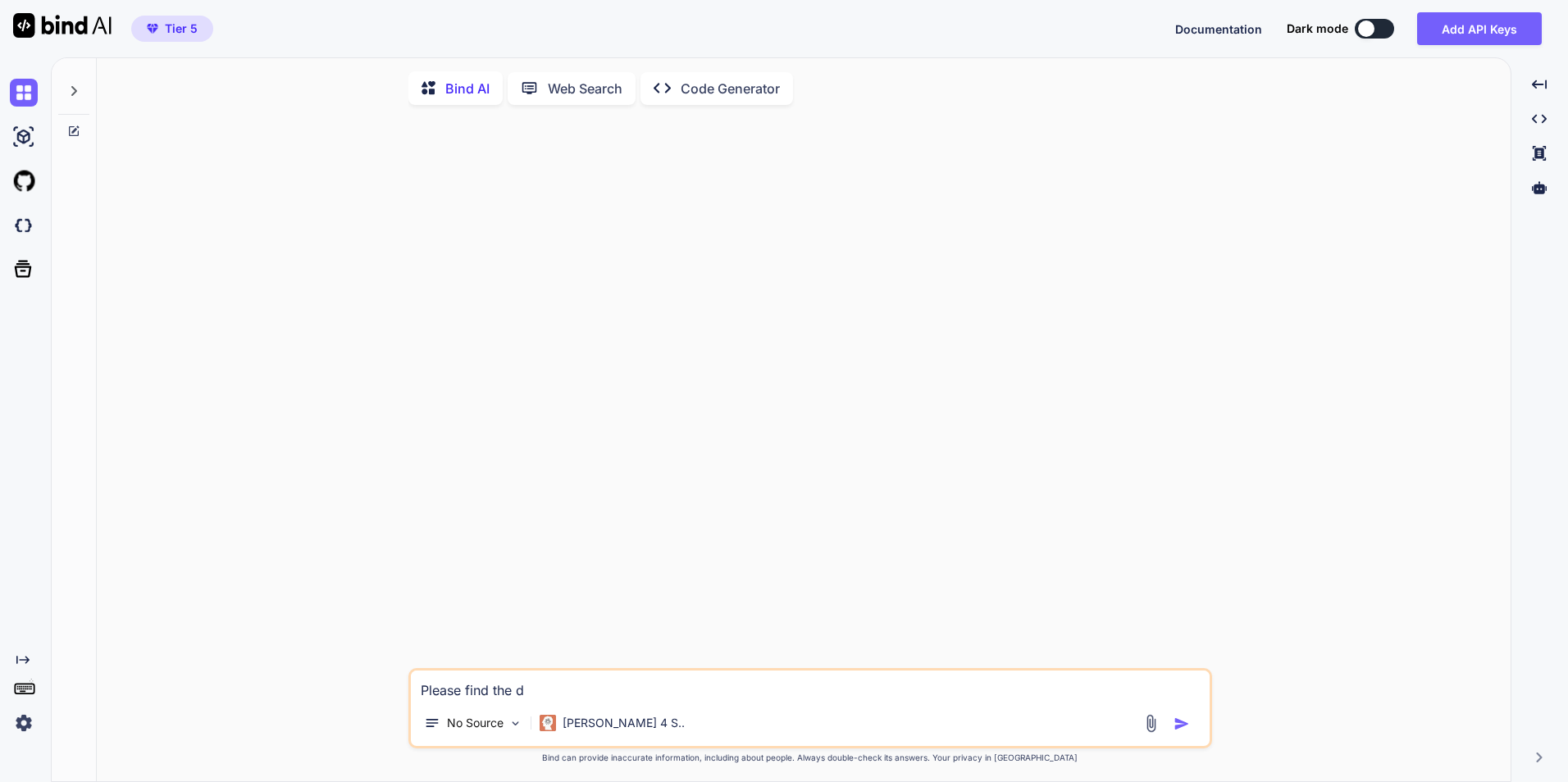
type textarea "x"
type textarea "Please find the dif"
type textarea "x"
type textarea "Please find the diff"
type textarea "x"
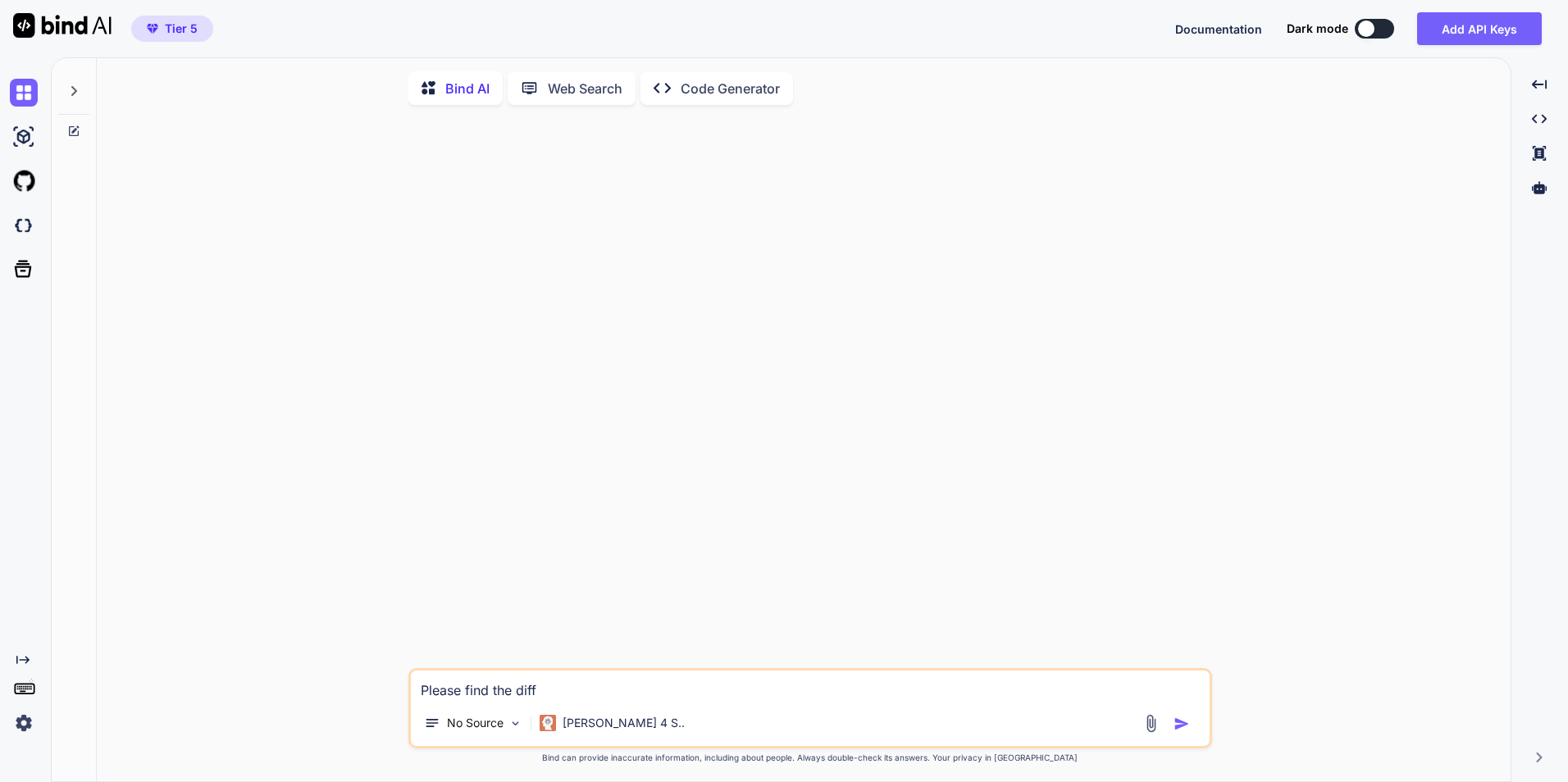
type textarea "Please find the diffe"
type textarea "x"
type textarea "Please find the differ"
type textarea "x"
type textarea "Please find the differe"
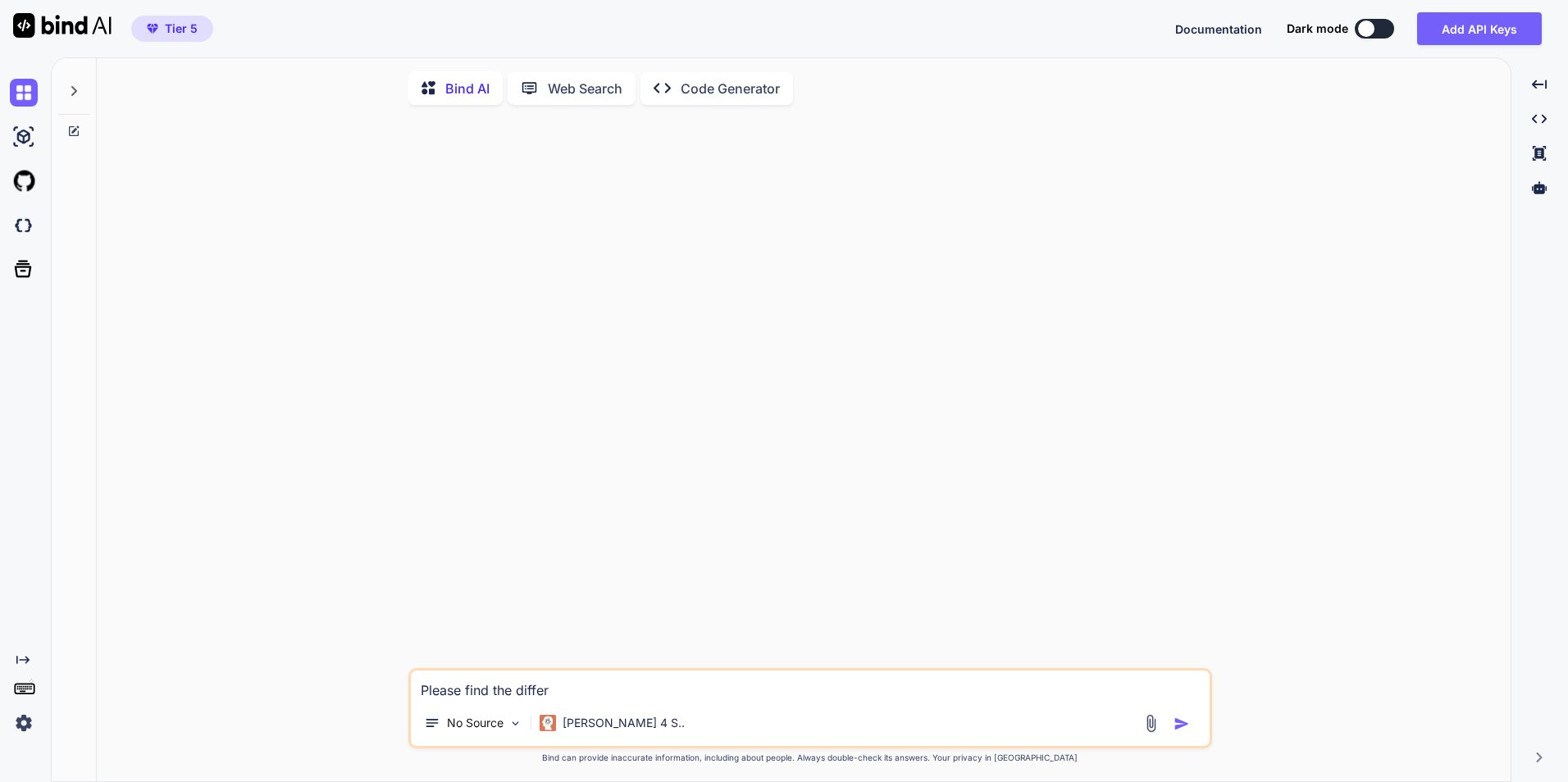
type textarea "x"
type textarea "Please find the differen"
type textarea "x"
type textarea "Please find the differenc"
type textarea "x"
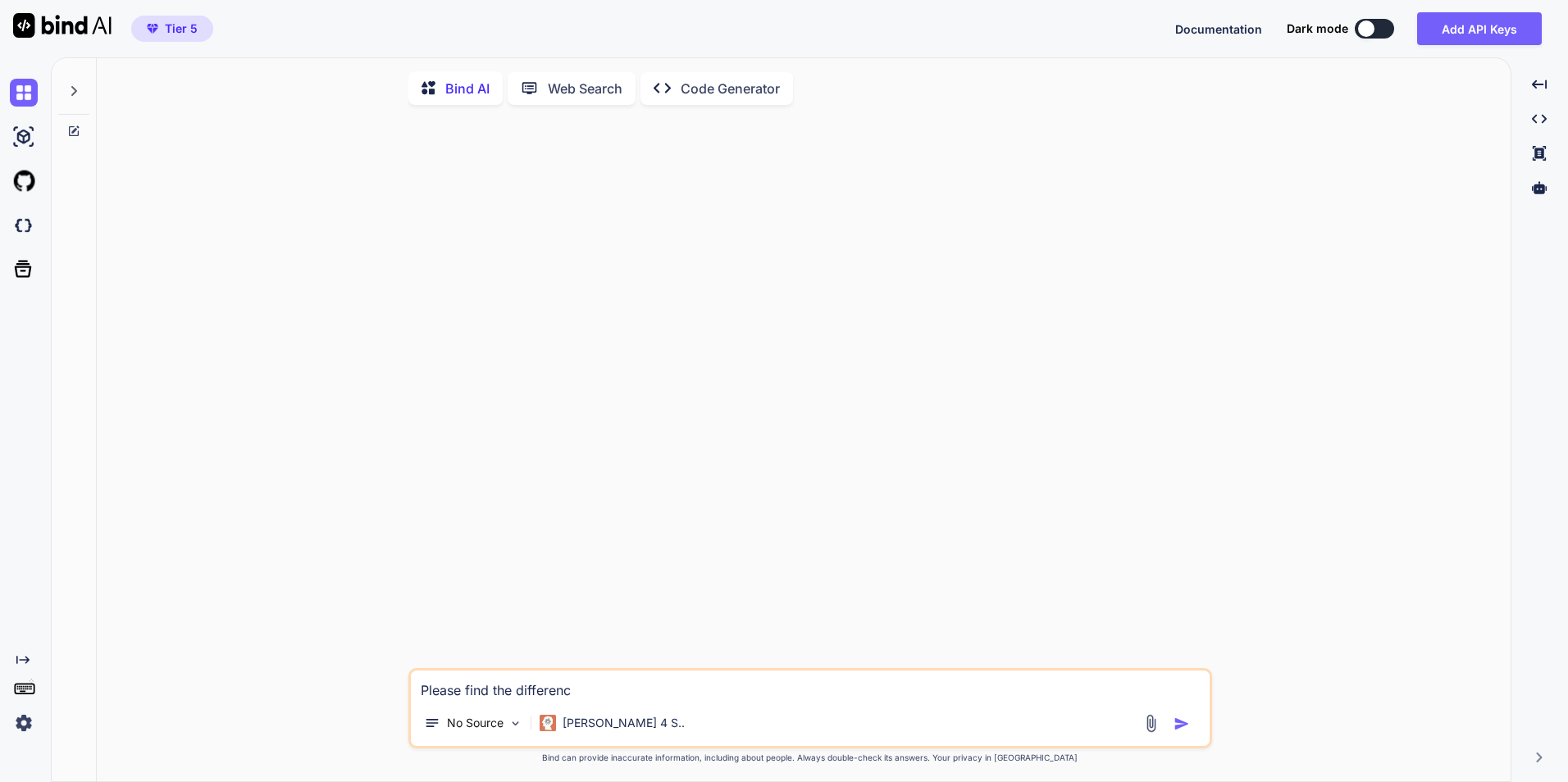
type textarea "Please find the difference"
type textarea "x"
type textarea "Please find the differences"
type textarea "x"
type textarea "Please find the differences"
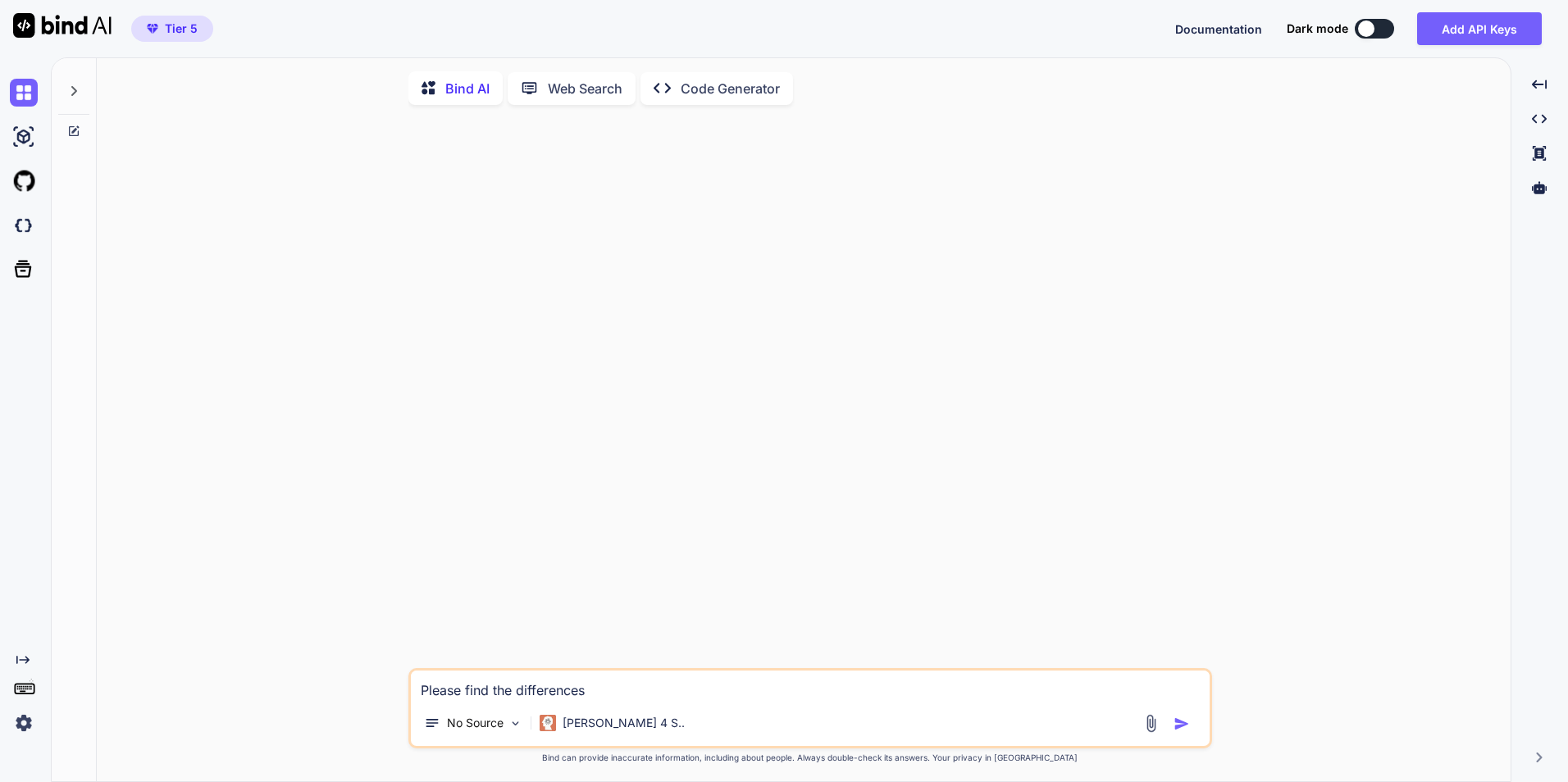
type textarea "x"
type textarea "Please find the differences b"
type textarea "x"
type textarea "Please find the differences be"
type textarea "x"
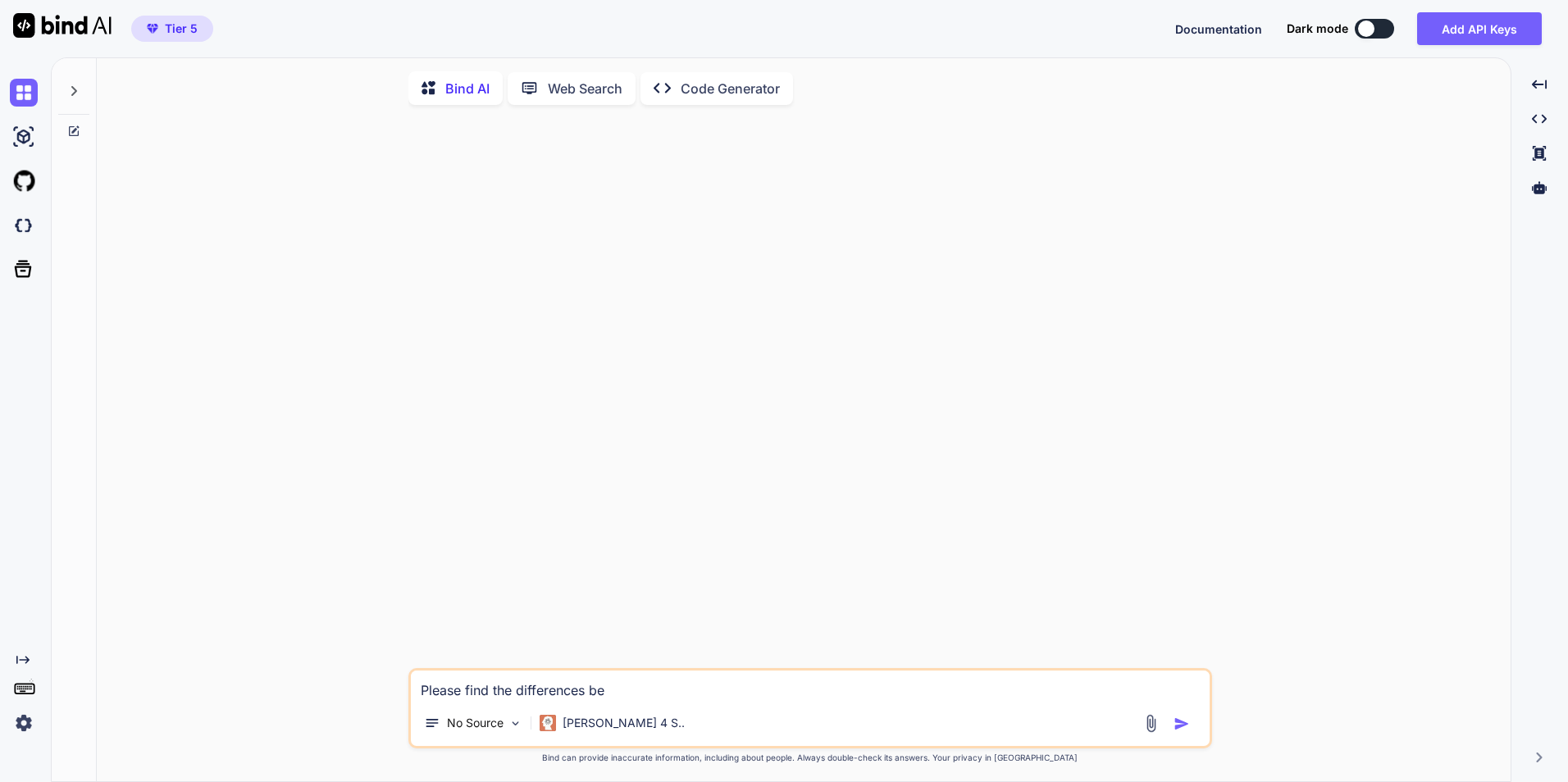
type textarea "Please find the differences bet"
type textarea "x"
type textarea "Please find the differences betw"
type textarea "x"
type textarea "Please find the differences betwe"
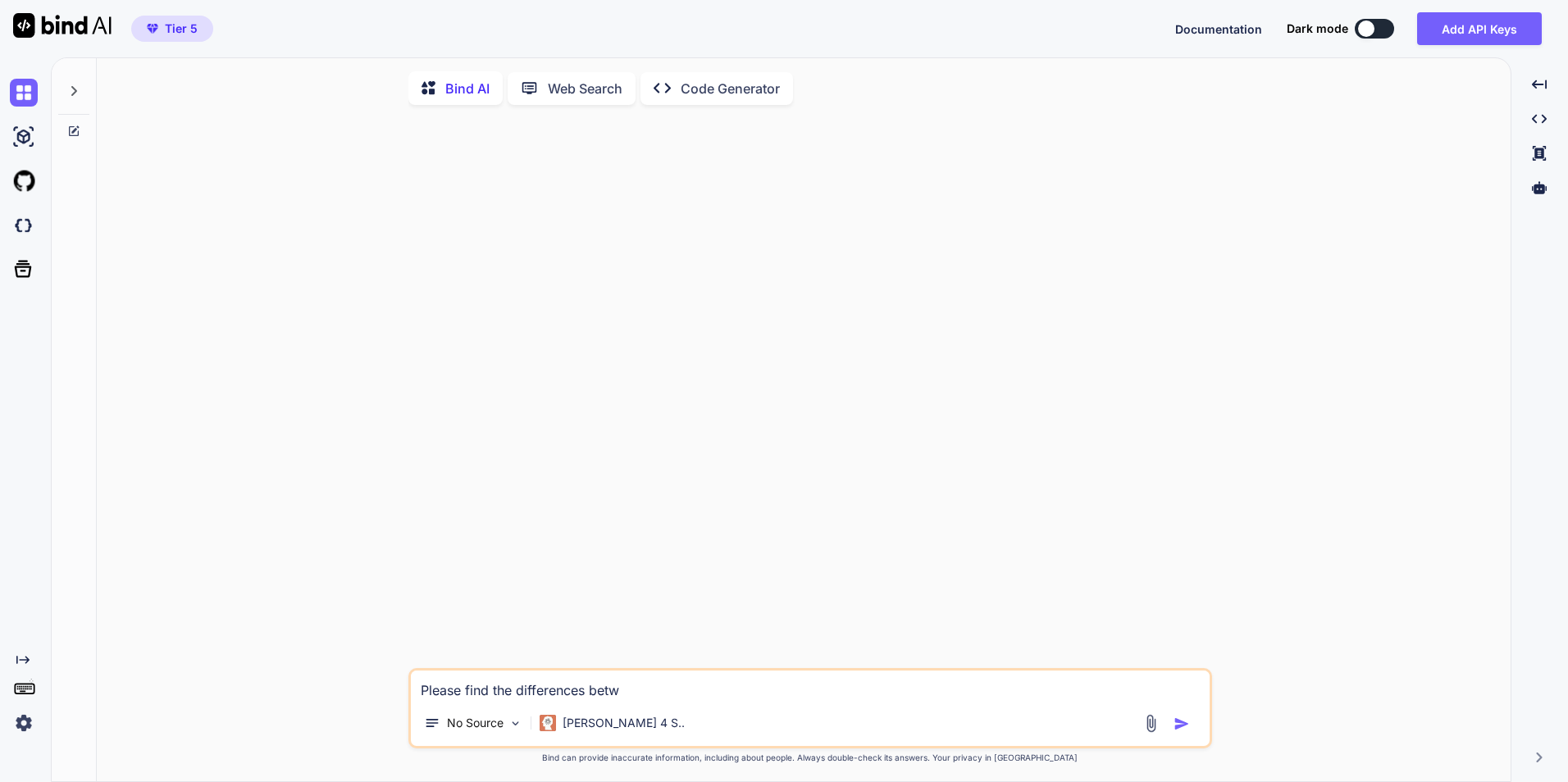
type textarea "x"
type textarea "Please find the differences betwee"
type textarea "x"
type textarea "Please find the differences between"
type textarea "x"
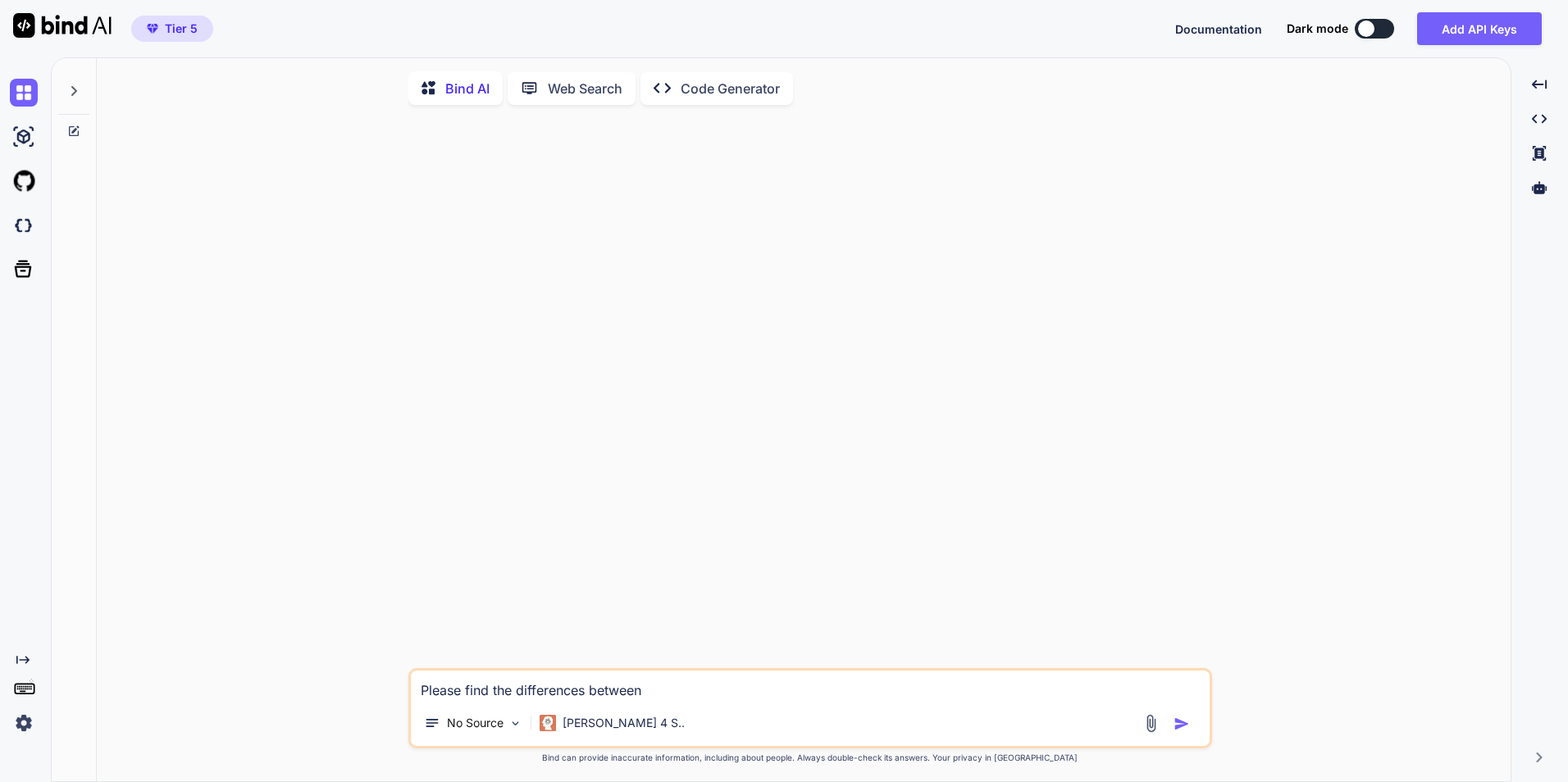
type textarea "Please find the differences between"
type textarea "x"
type textarea "Please find the differences between t"
type textarea "x"
type textarea "Please find the differences between th"
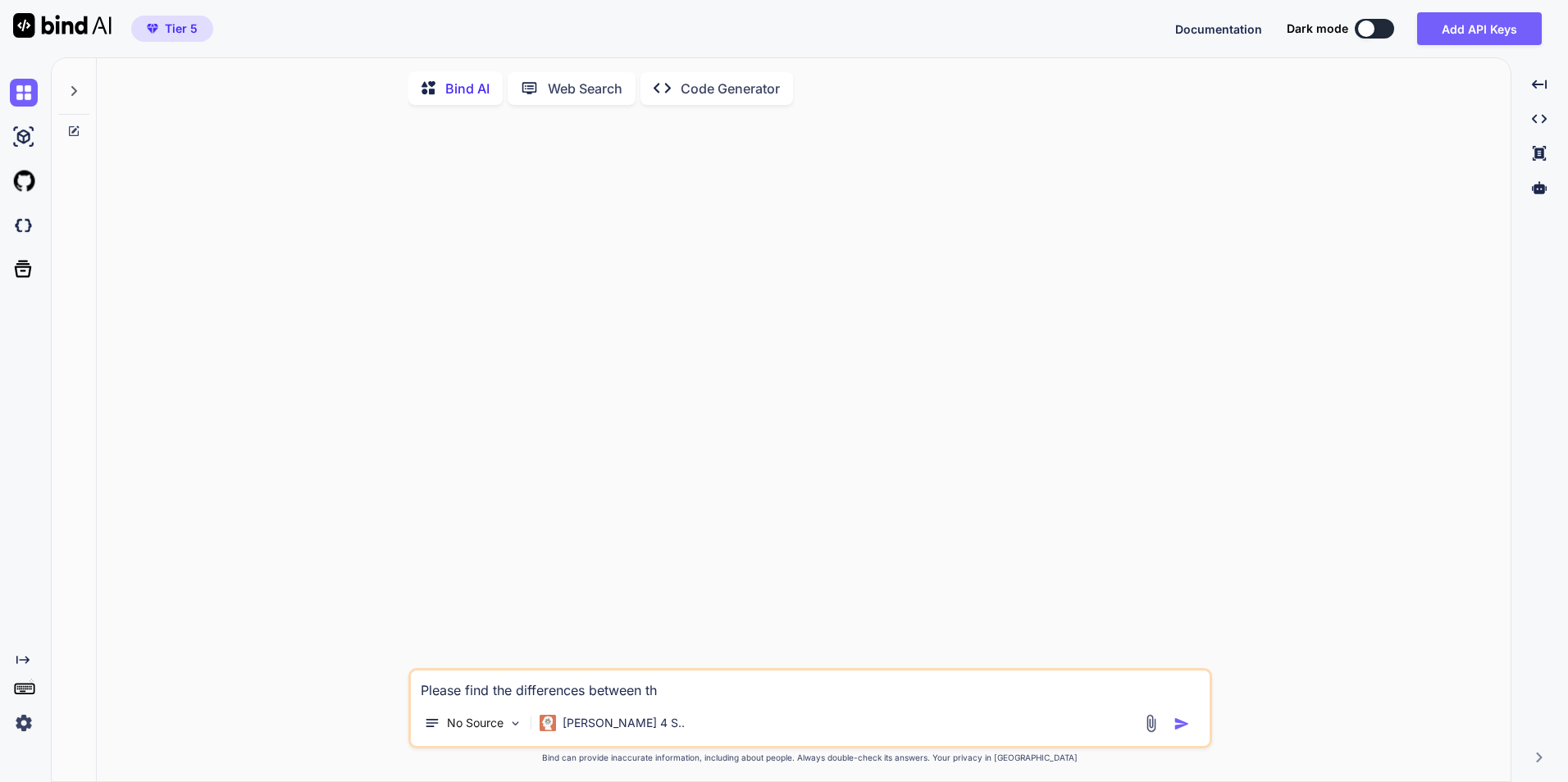
type textarea "x"
type textarea "Please find the differences between the"
type textarea "x"
type textarea "Please find the differences between the"
type textarea "x"
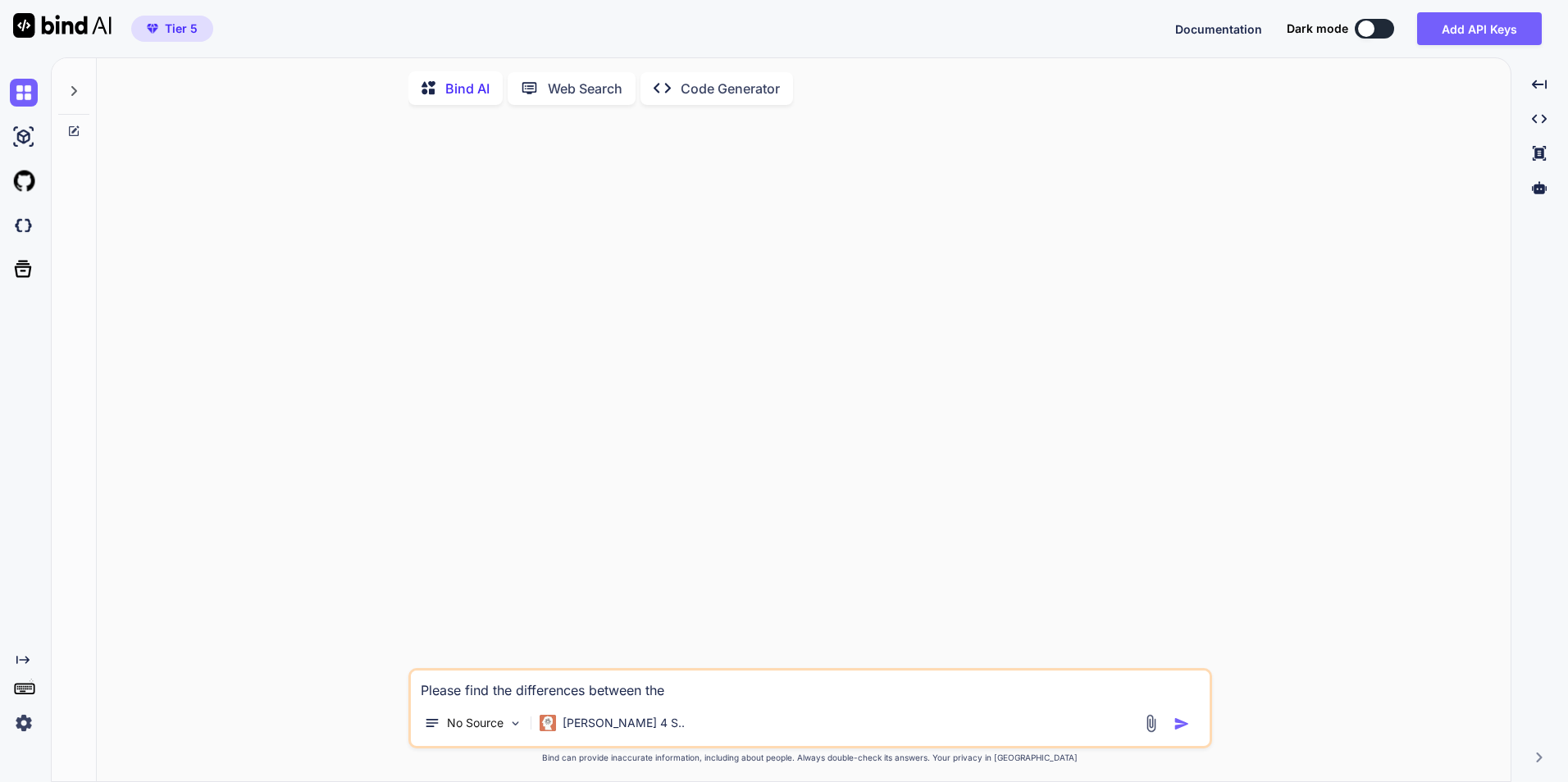
type textarea "Please find the differences between the f"
type textarea "x"
type textarea "Please find the differences between the fo"
type textarea "x"
type textarea "Please find the differences between the fol"
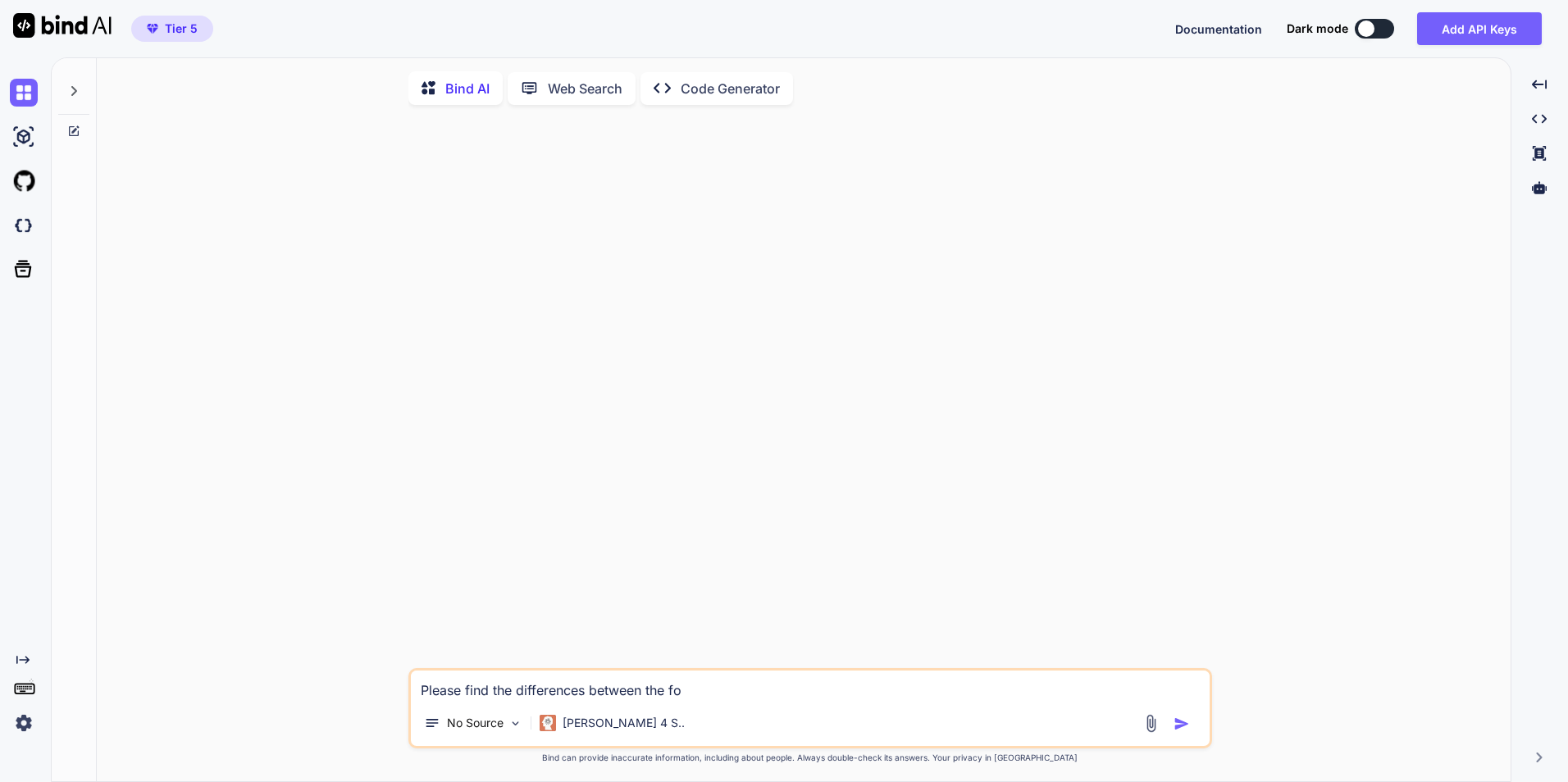
type textarea "x"
type textarea "Please find the differences between the foll"
type textarea "x"
type textarea "Please find the differences between the folll"
type textarea "x"
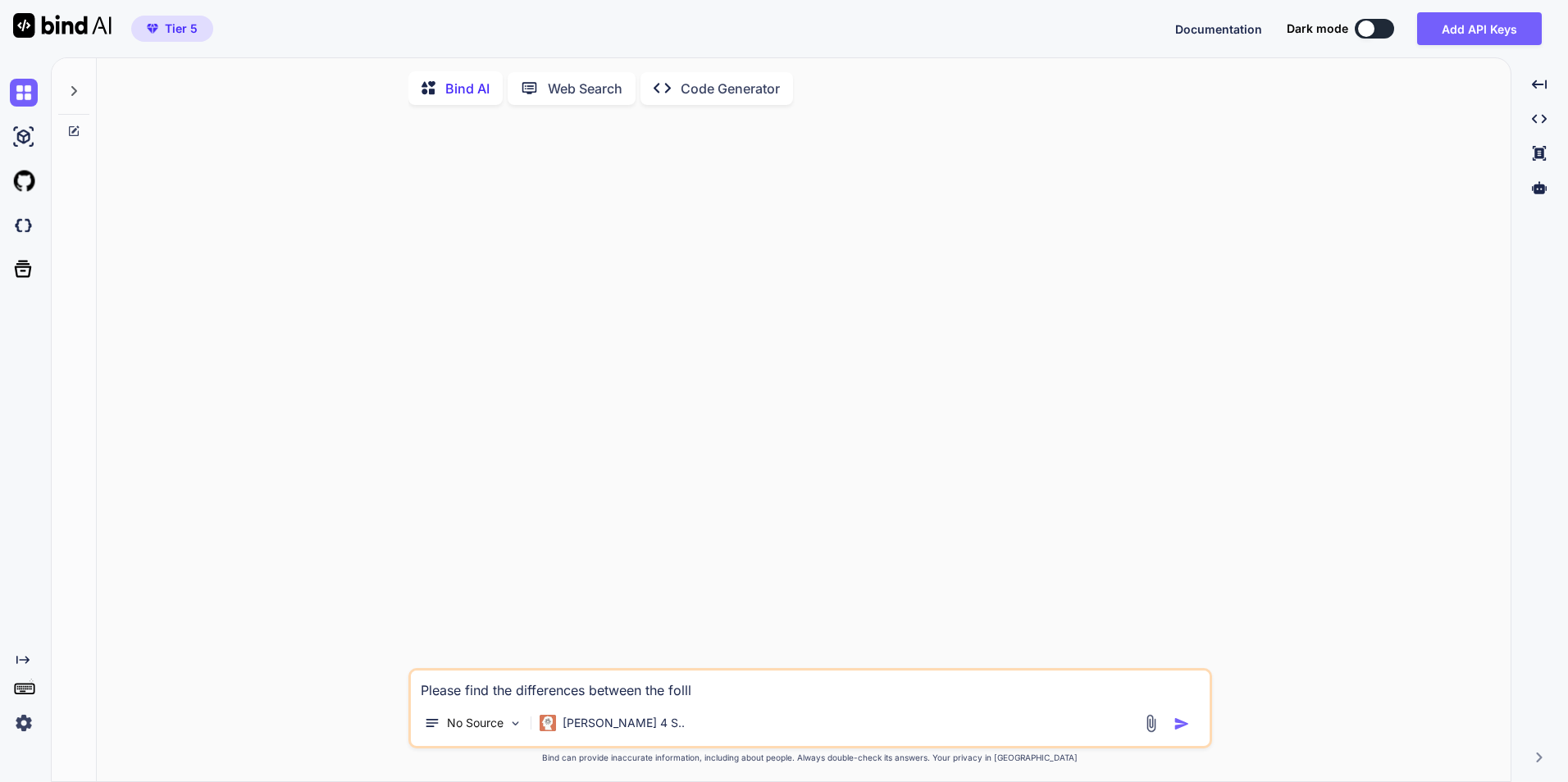
type textarea "Please find the differences between the foll"
type textarea "x"
type textarea "Please find the differences between the follo"
type textarea "x"
type textarea "Please find the differences between the follow"
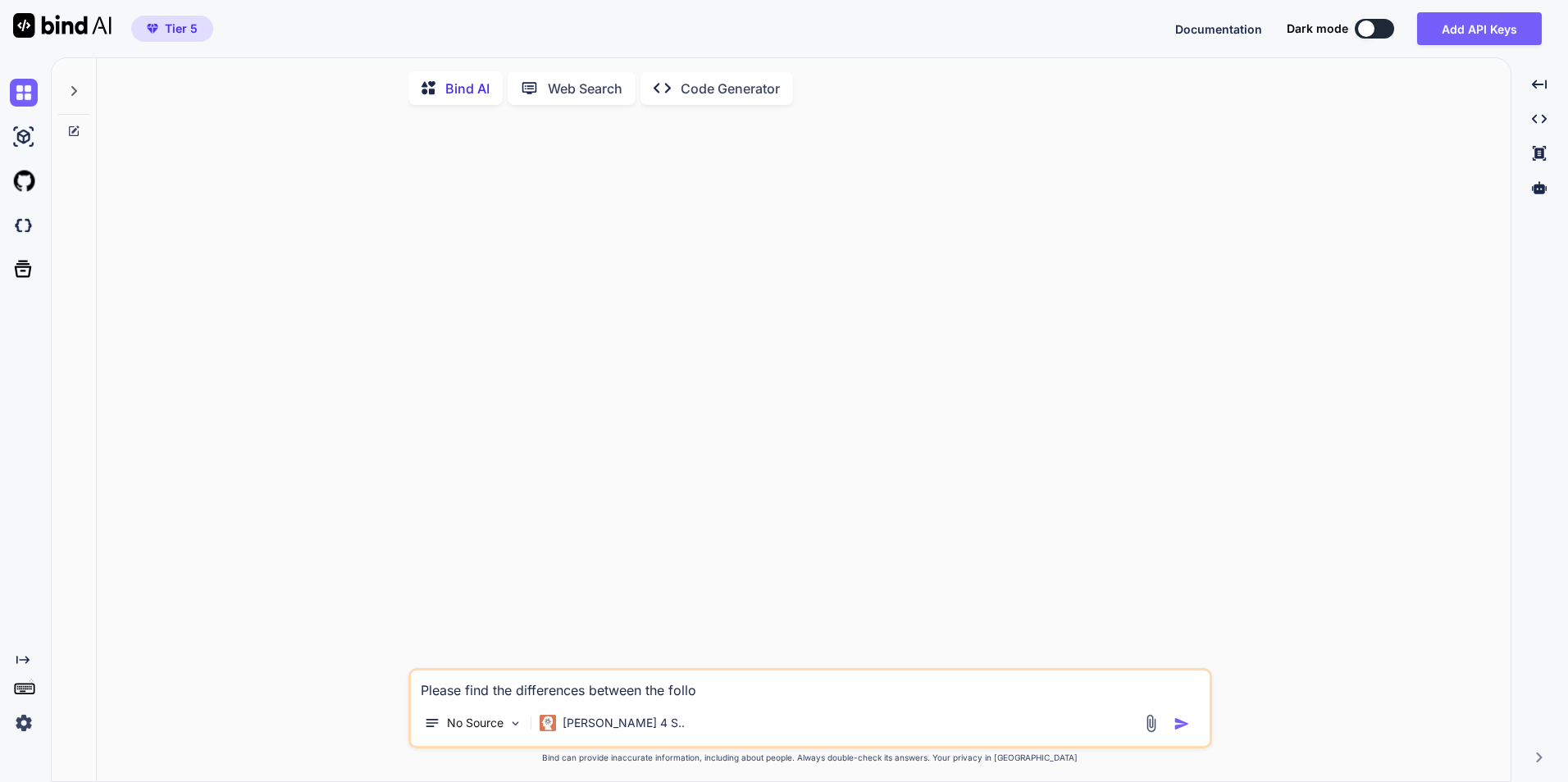
type textarea "x"
type textarea "Please find the differences between the follo"
type textarea "x"
type textarea "Please find the differences between the follow"
type textarea "x"
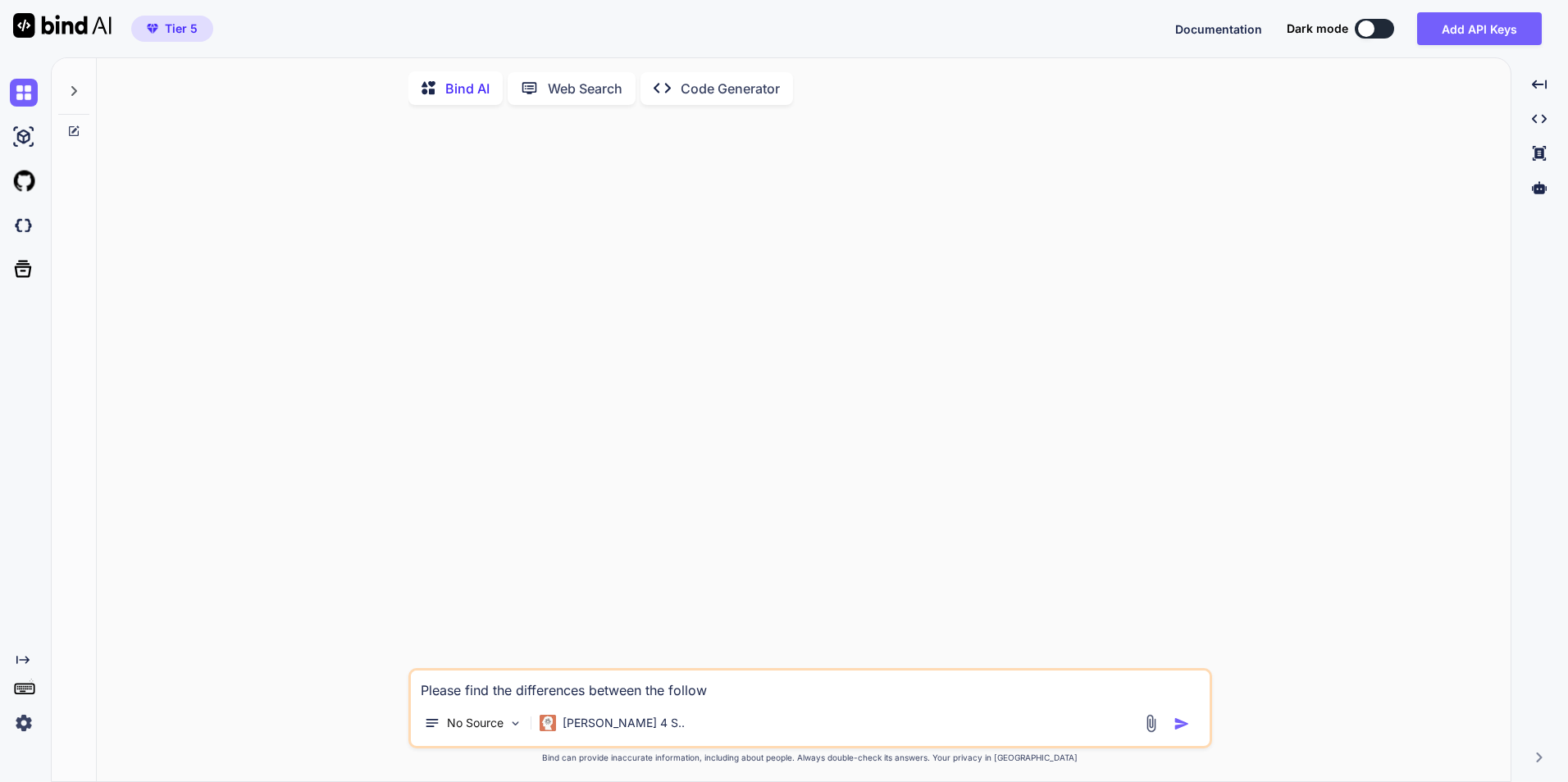
type textarea "Please find the differences between the followo"
type textarea "x"
type textarea "Please find the differences between the follow"
type textarea "x"
type textarea "Please find the differences between the followi"
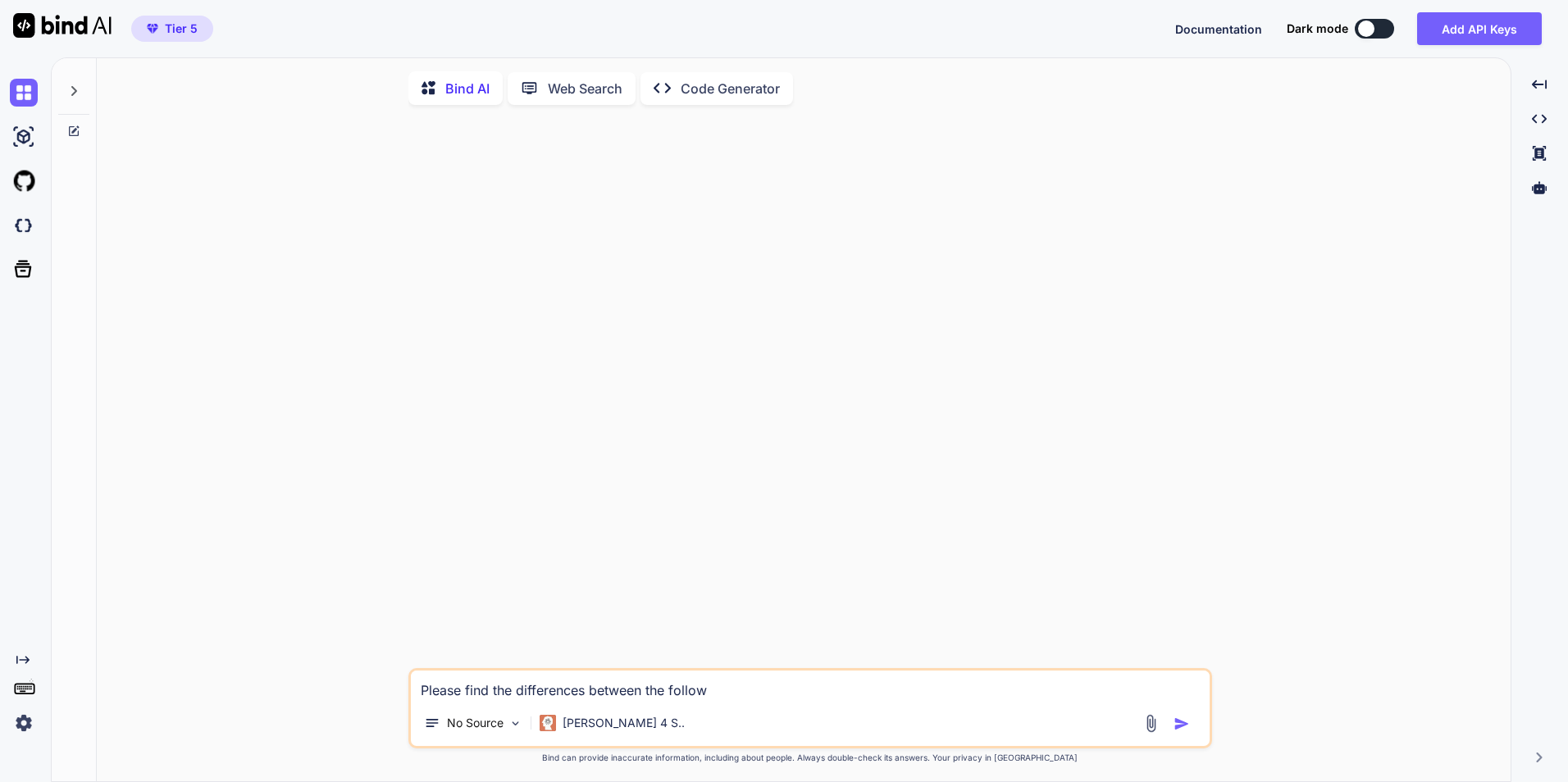
type textarea "x"
type textarea "Please find the differences between the followin"
type textarea "x"
type textarea "Please find the differences between the following"
type textarea "x"
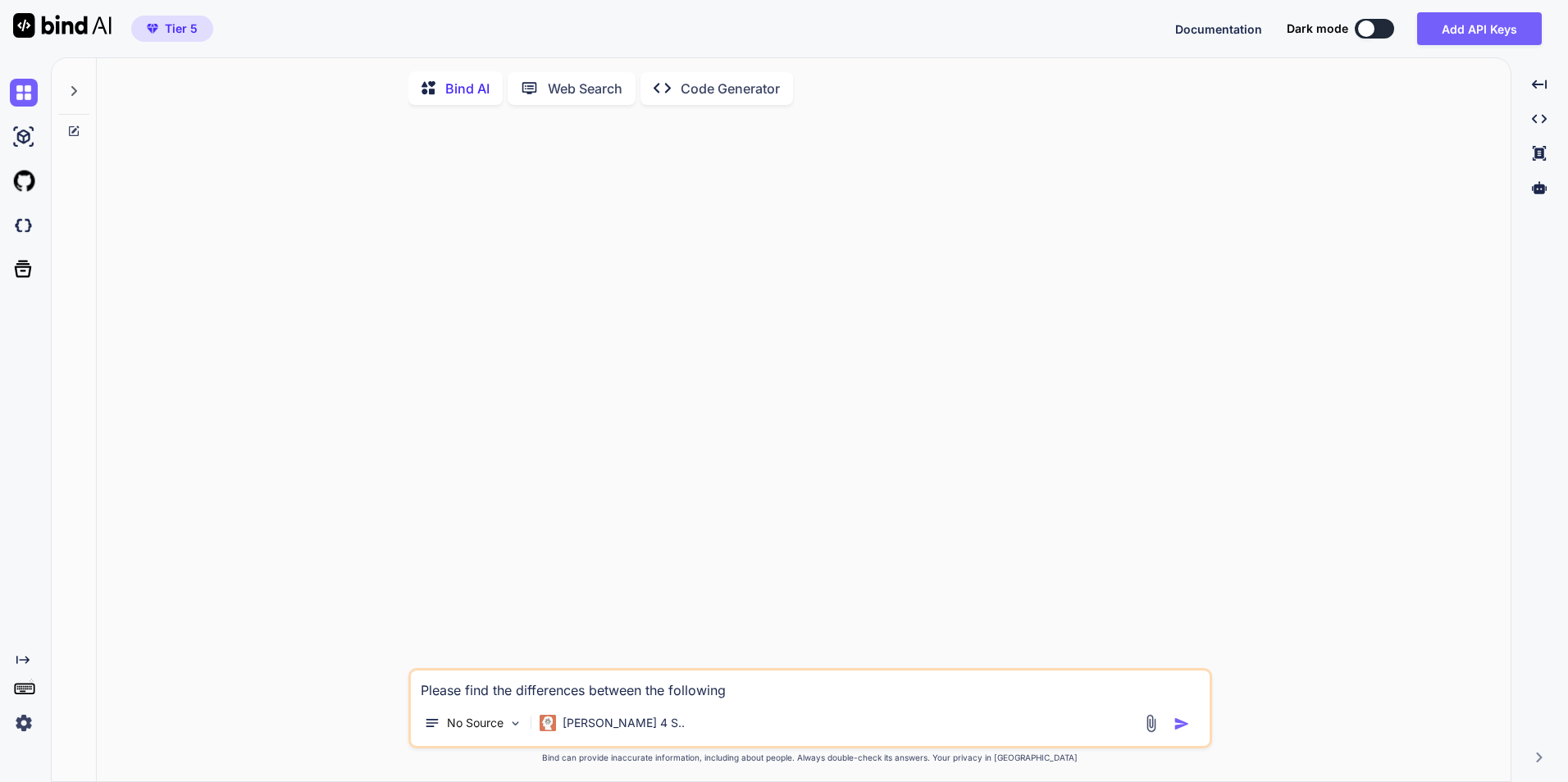
type textarea "Please find the differences between the following"
type textarea "x"
type textarea "Please find the differences between the following t"
type textarea "x"
type textarea "Please find the differences between the following to"
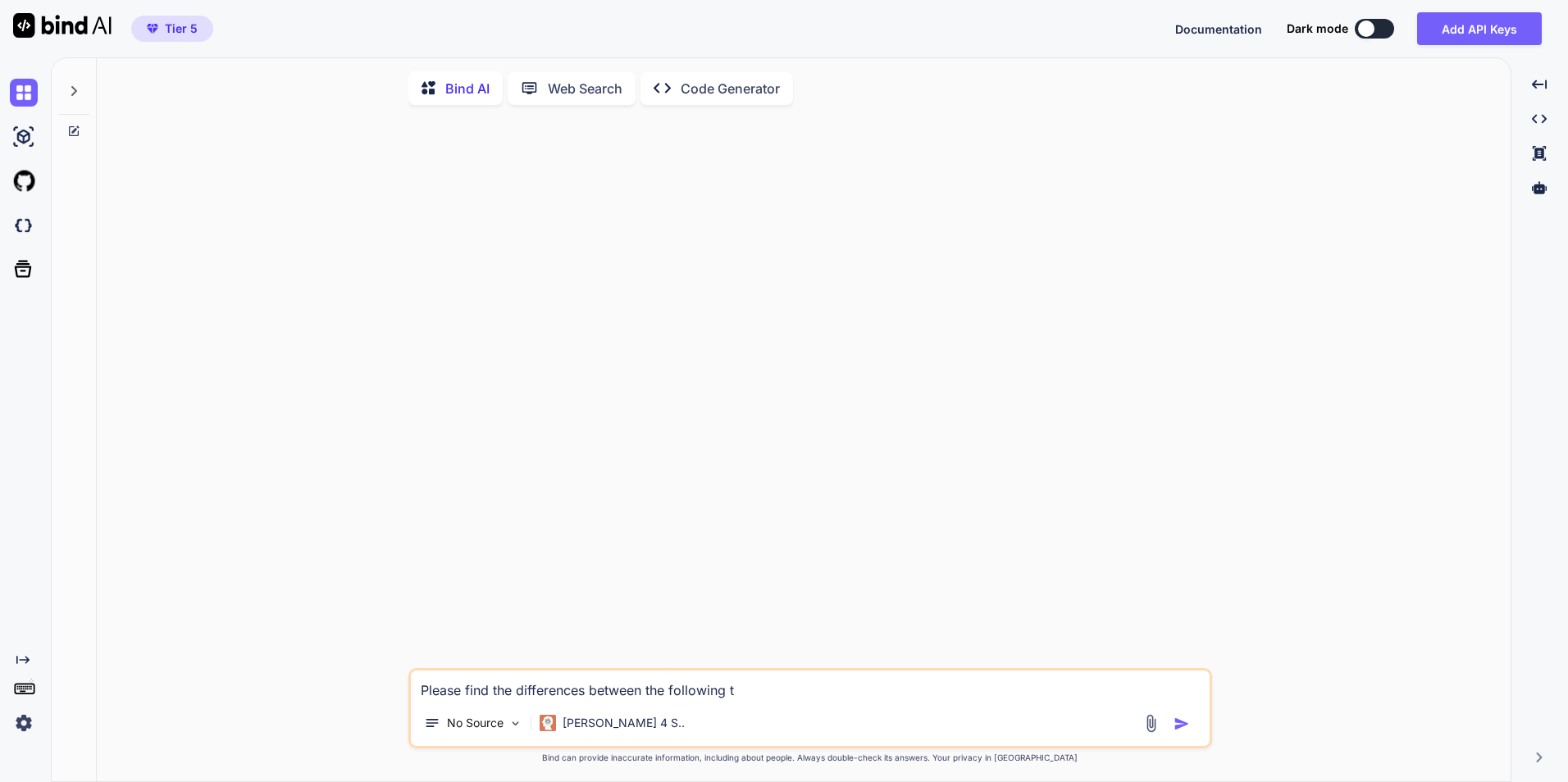
type textarea "x"
type textarea "Please find the differences between the following to"
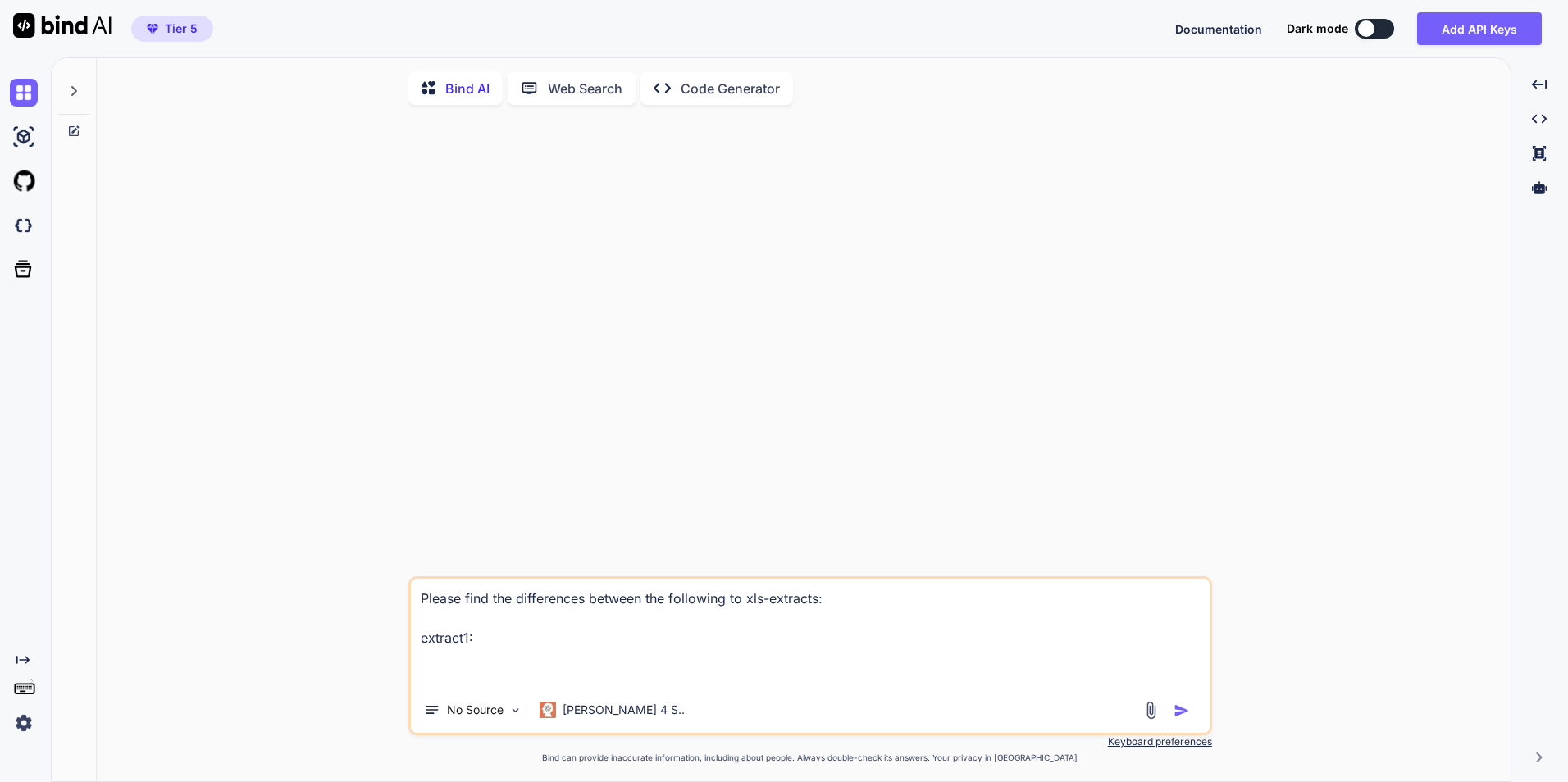
paste textarea ""Trigger from CBF MLM (or customer)" T2S Status Trigger from T2S Additional tri…"
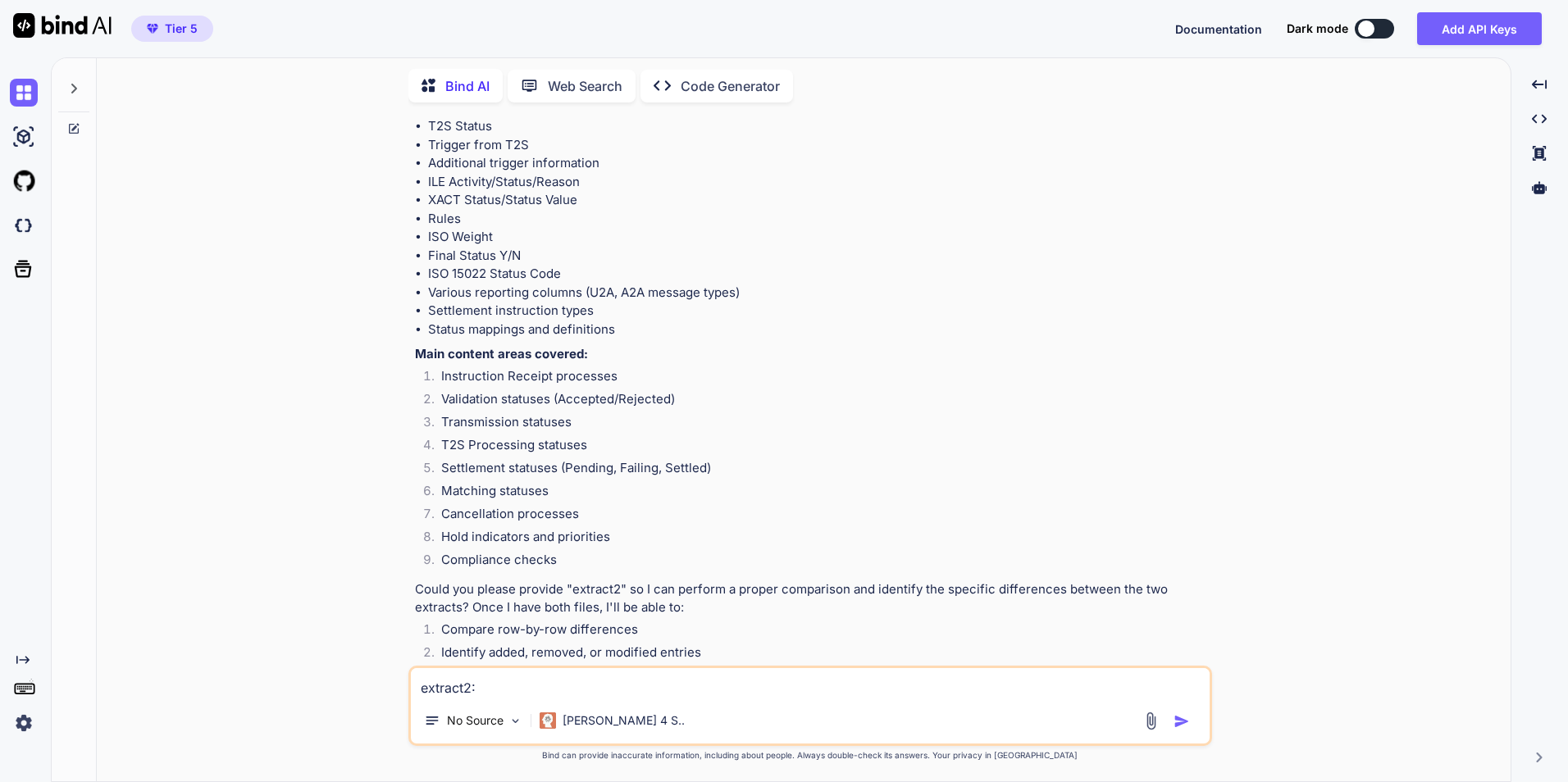
scroll to position [6668, 0]
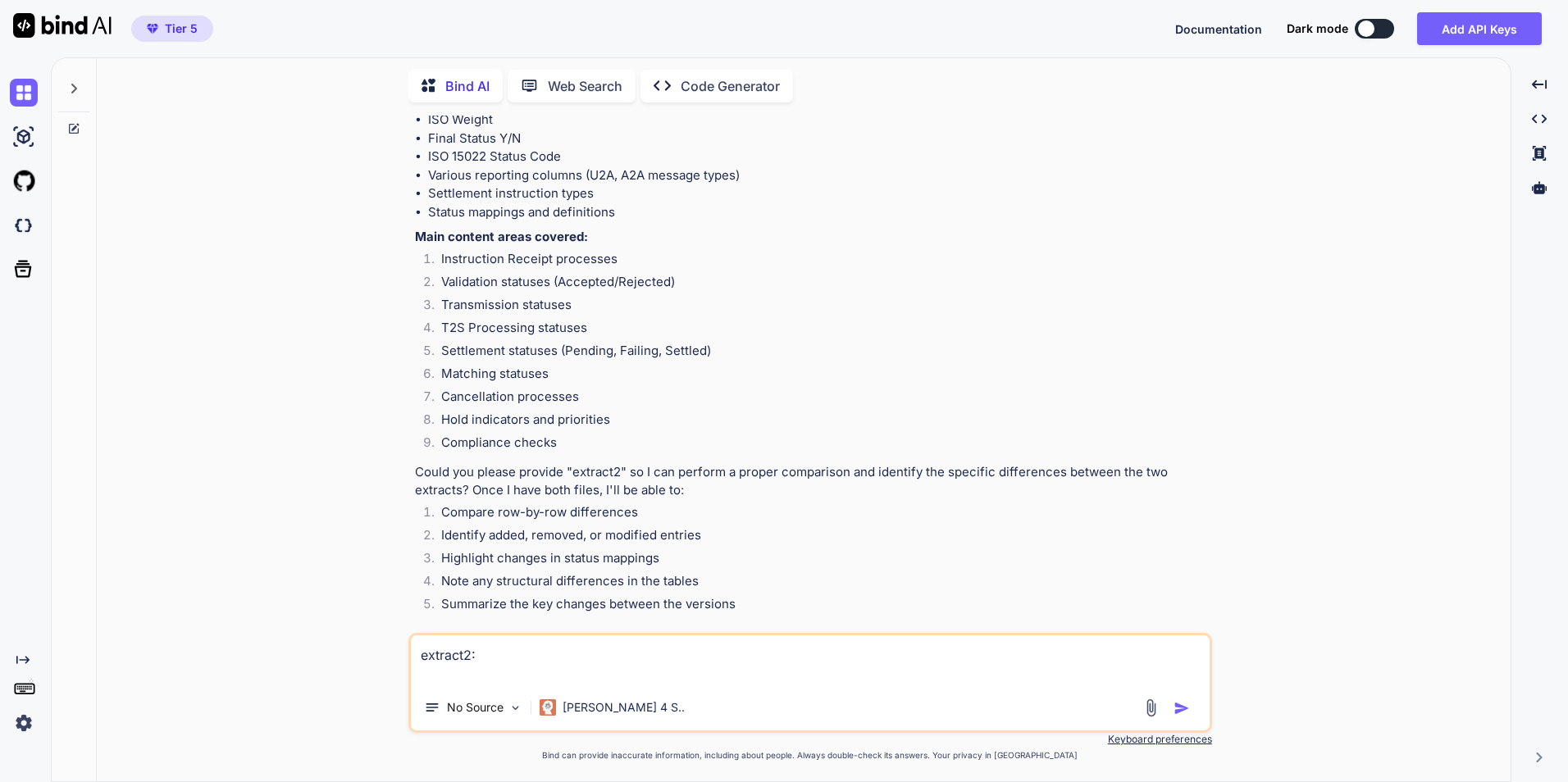
paste textarea ""Trigger from CBF MLM (or customer)" T2S Status Trigger from T2S Additional tri…"
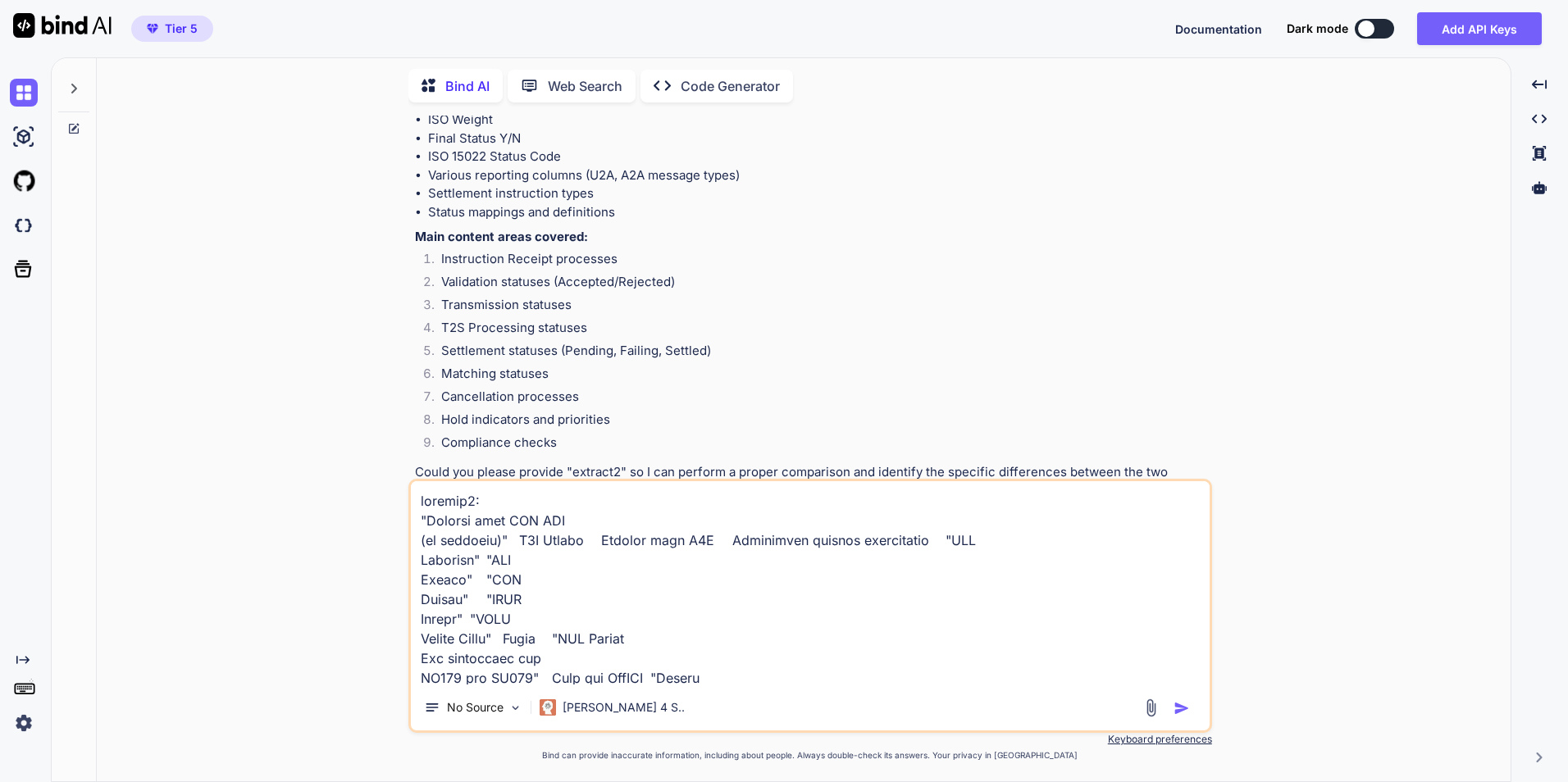
scroll to position [32344, 0]
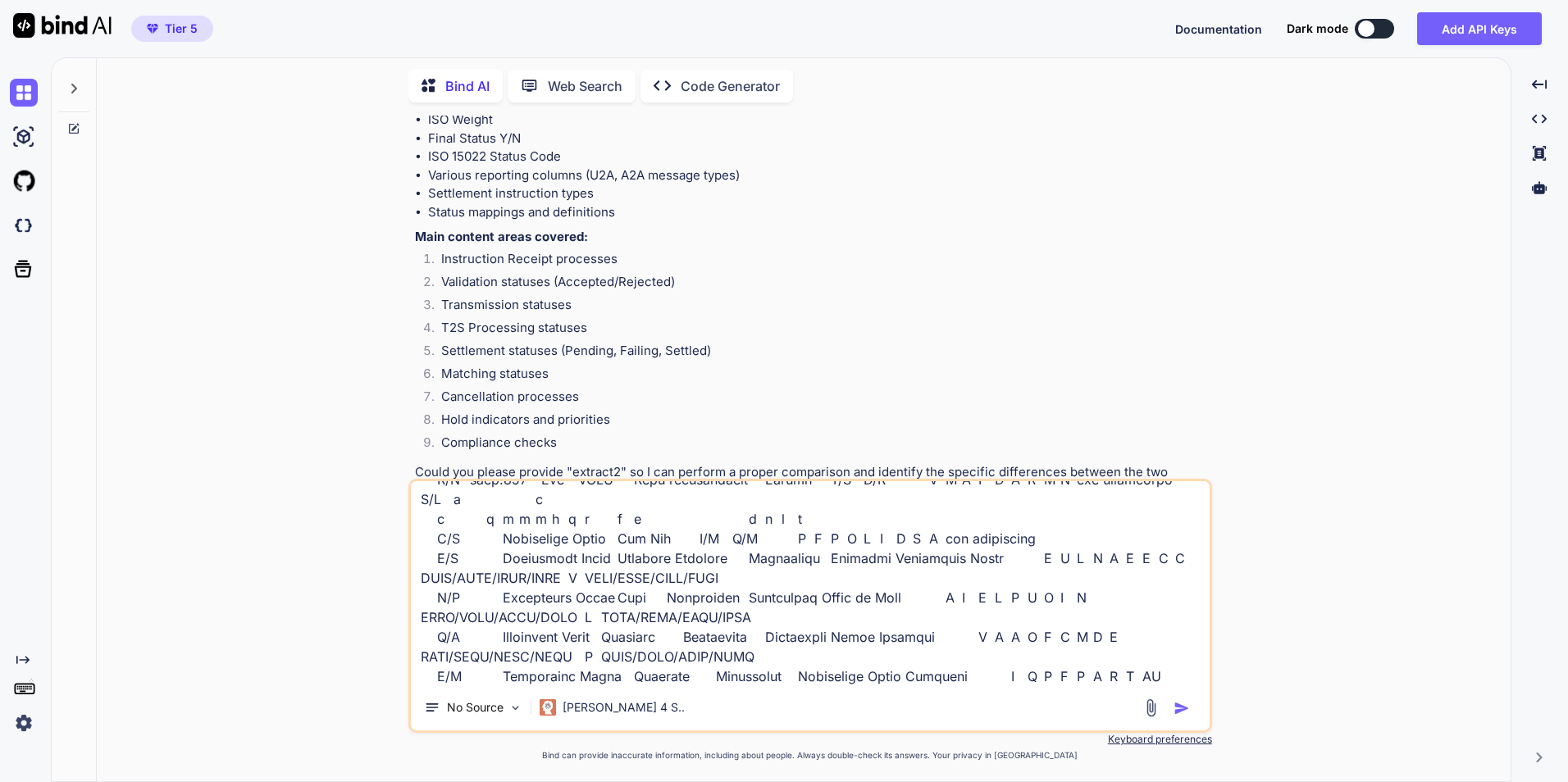
click at [1177, 712] on img "button" at bounding box center [1181, 709] width 16 height 16
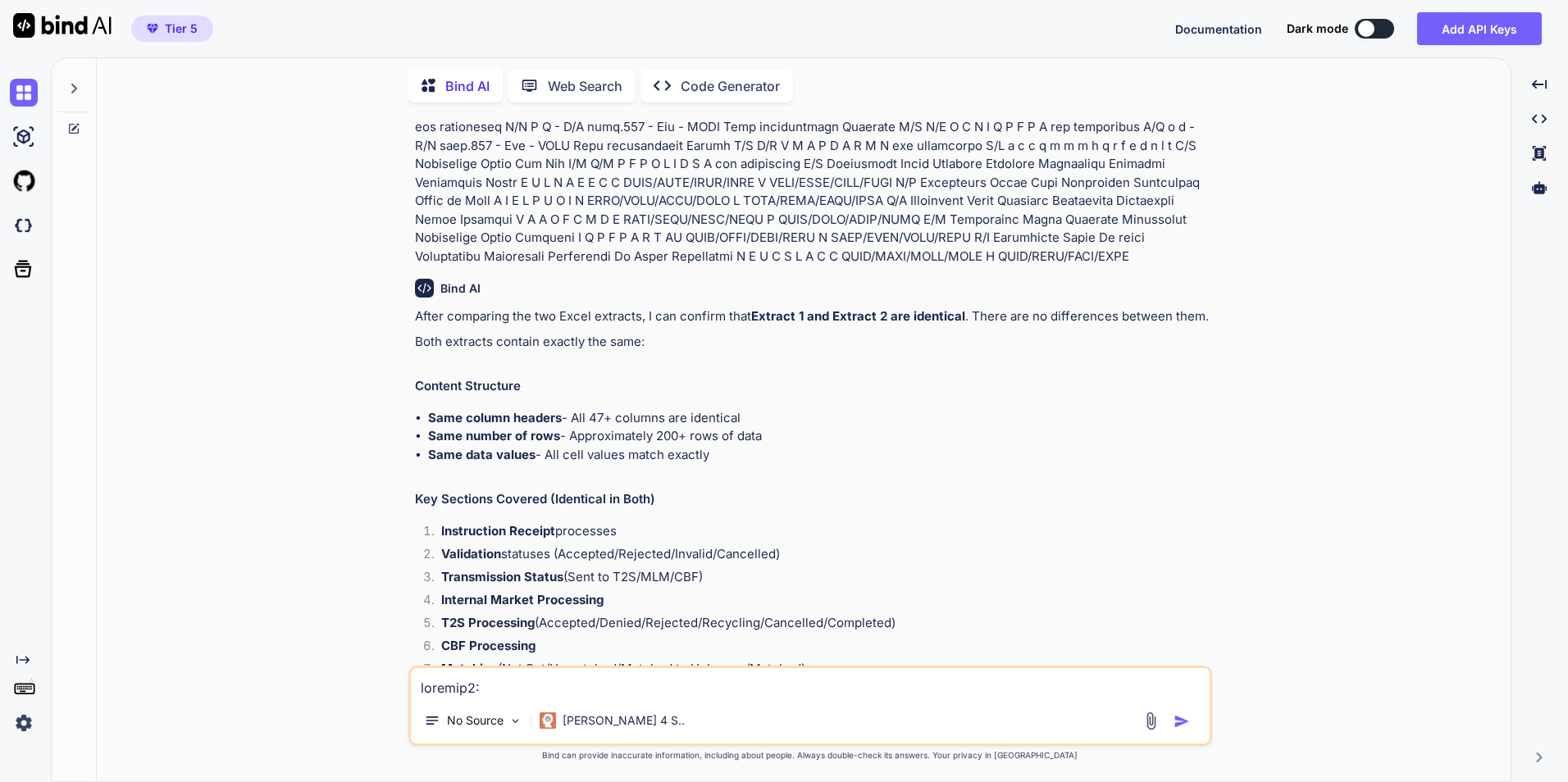
scroll to position [13416, 0]
drag, startPoint x: 753, startPoint y: 525, endPoint x: 290, endPoint y: 373, distance: 487.3
click at [290, 373] on div "You Bind AI I'll analyze the two Excel extracts you've provided. However, I not…" at bounding box center [810, 448] width 1401 height 666
copy div "After comparing the two Excel extracts, I can confirm that Extract 1 and Extrac…"
